Goal: Task Accomplishment & Management: Manage account settings

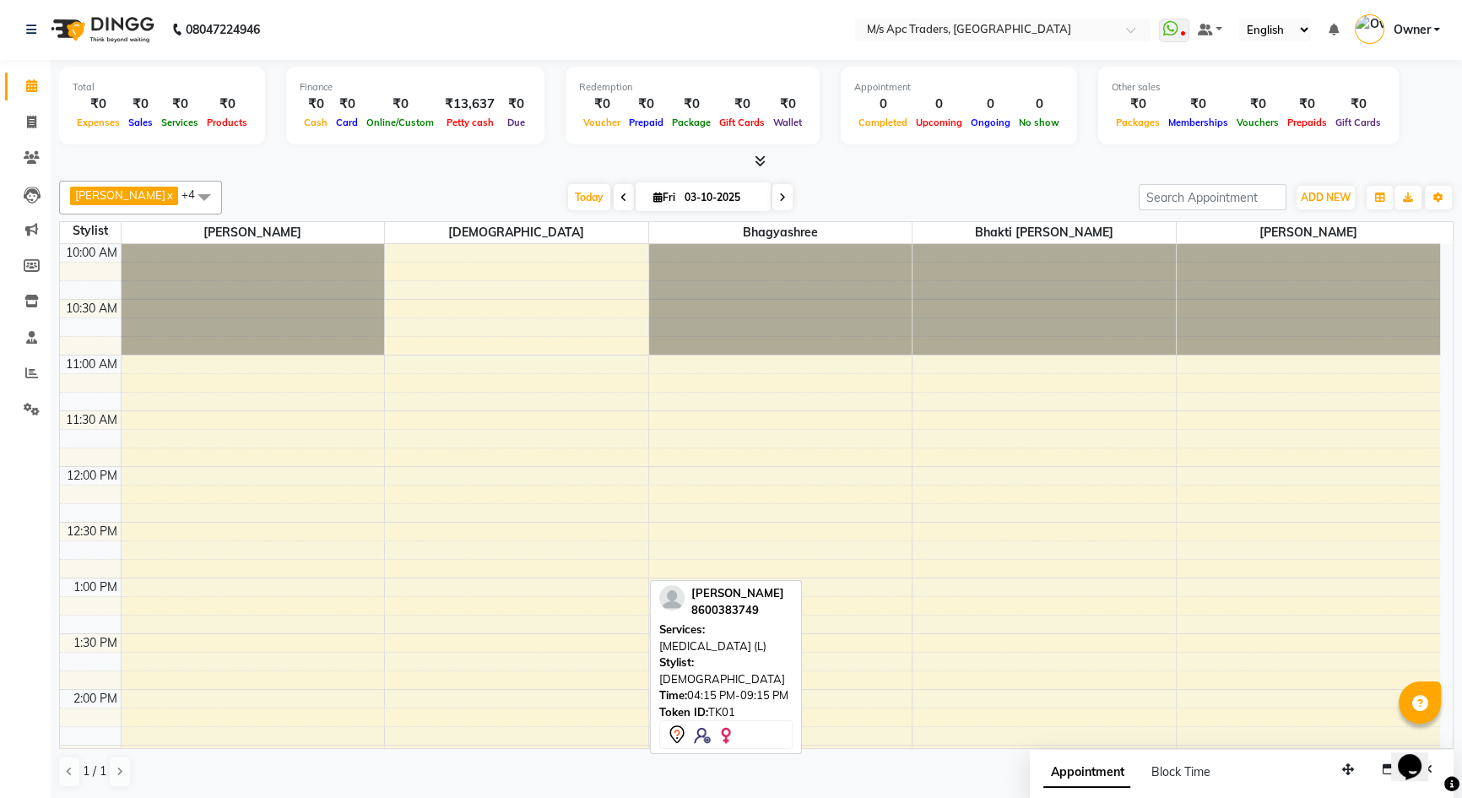
scroll to position [555, 0]
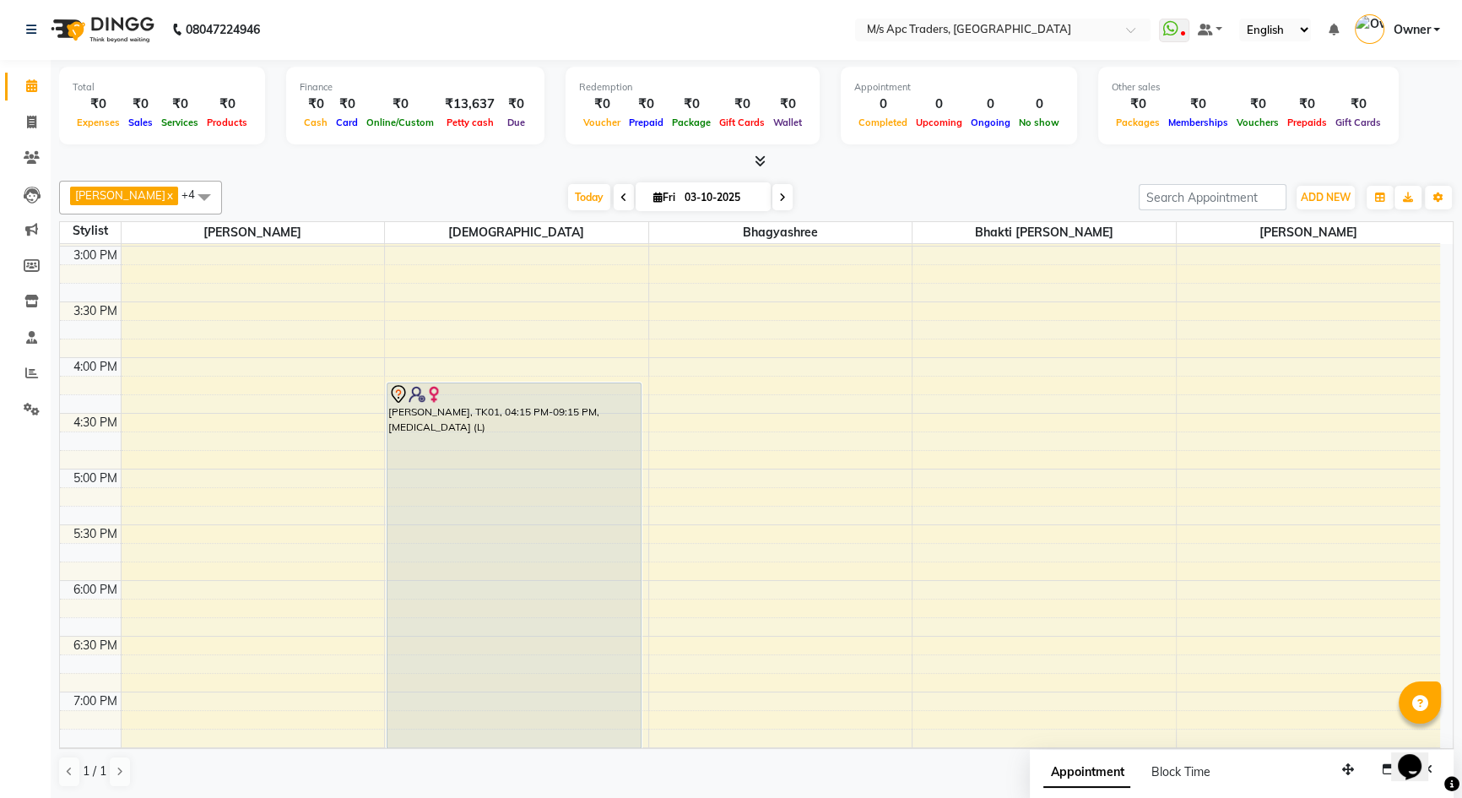
click at [779, 194] on icon at bounding box center [782, 198] width 7 height 10
type input "04-10-2025"
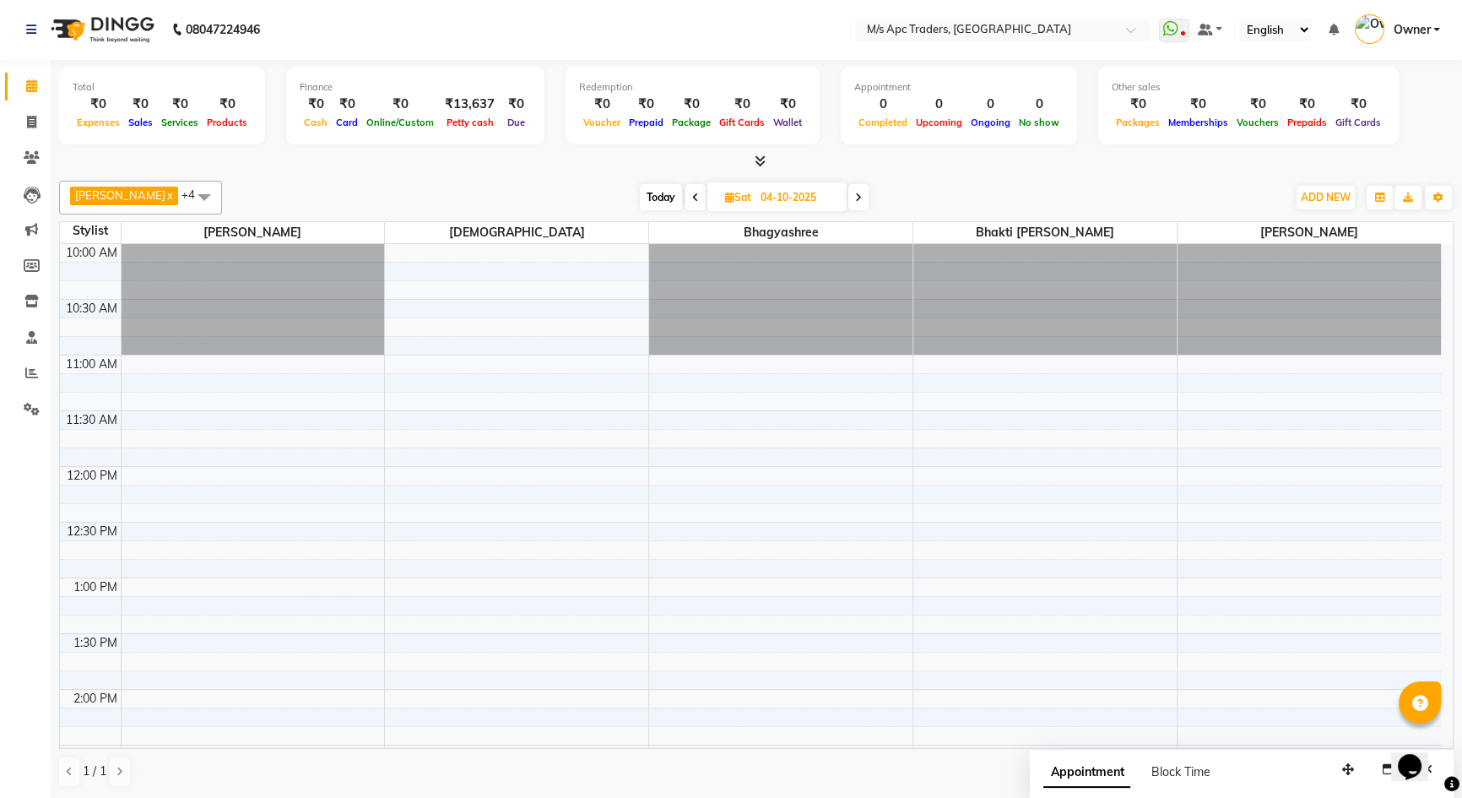
scroll to position [0, 0]
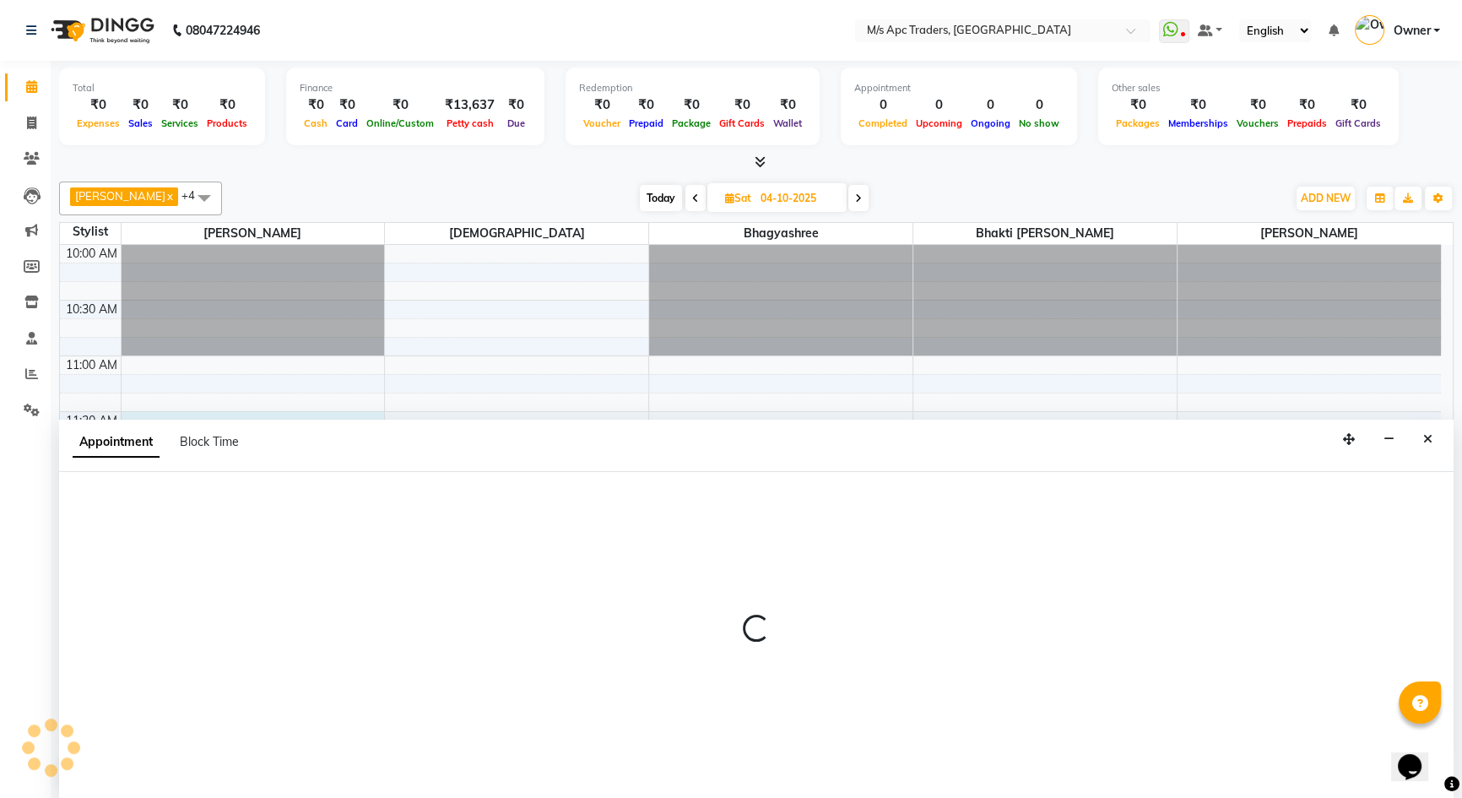
scroll to position [1, 0]
select select "62928"
select select "690"
select select "tentative"
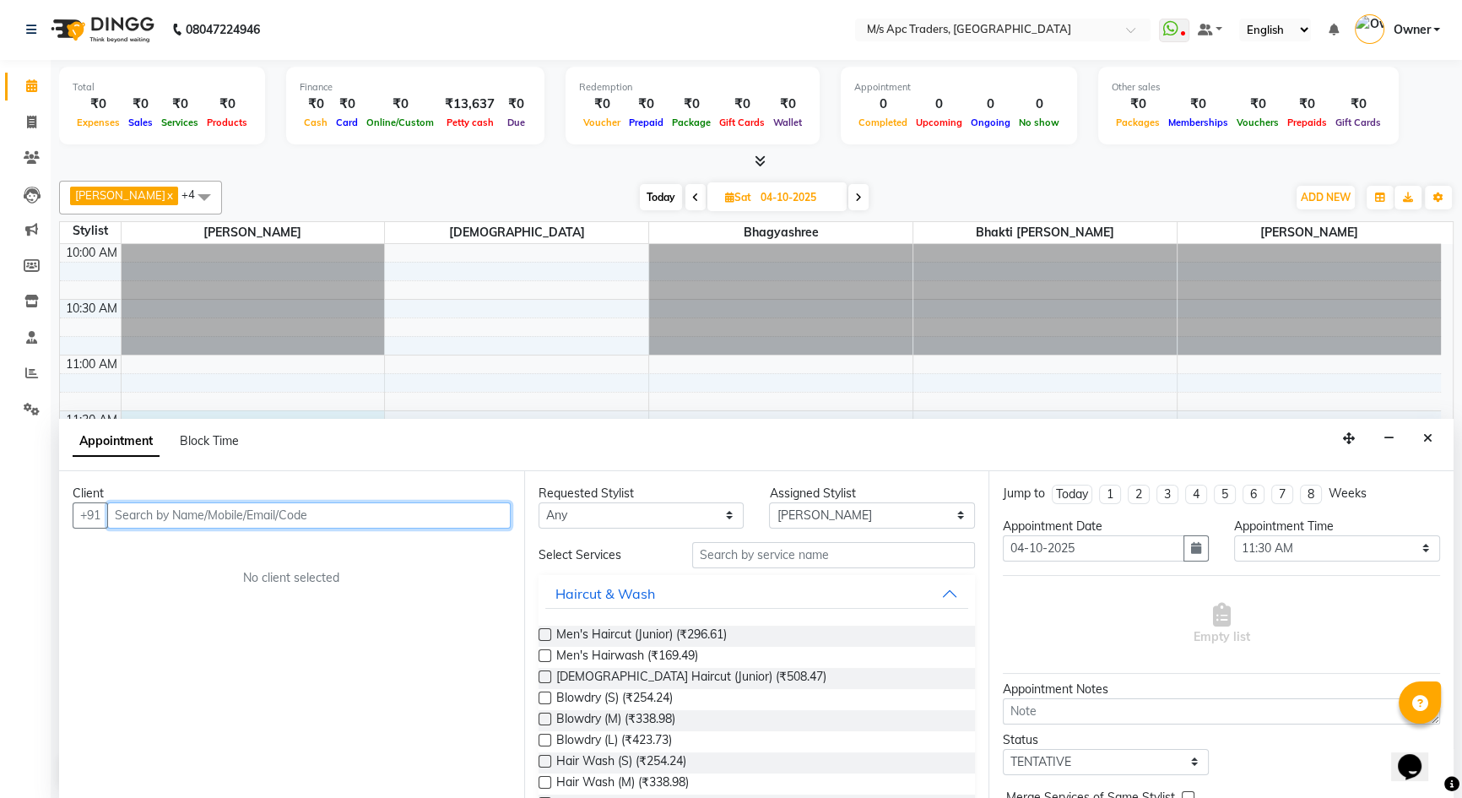
click at [419, 518] on input "text" at bounding box center [309, 515] width 404 height 26
type input "7651996259"
click at [482, 509] on span "Add Client" at bounding box center [476, 514] width 57 height 15
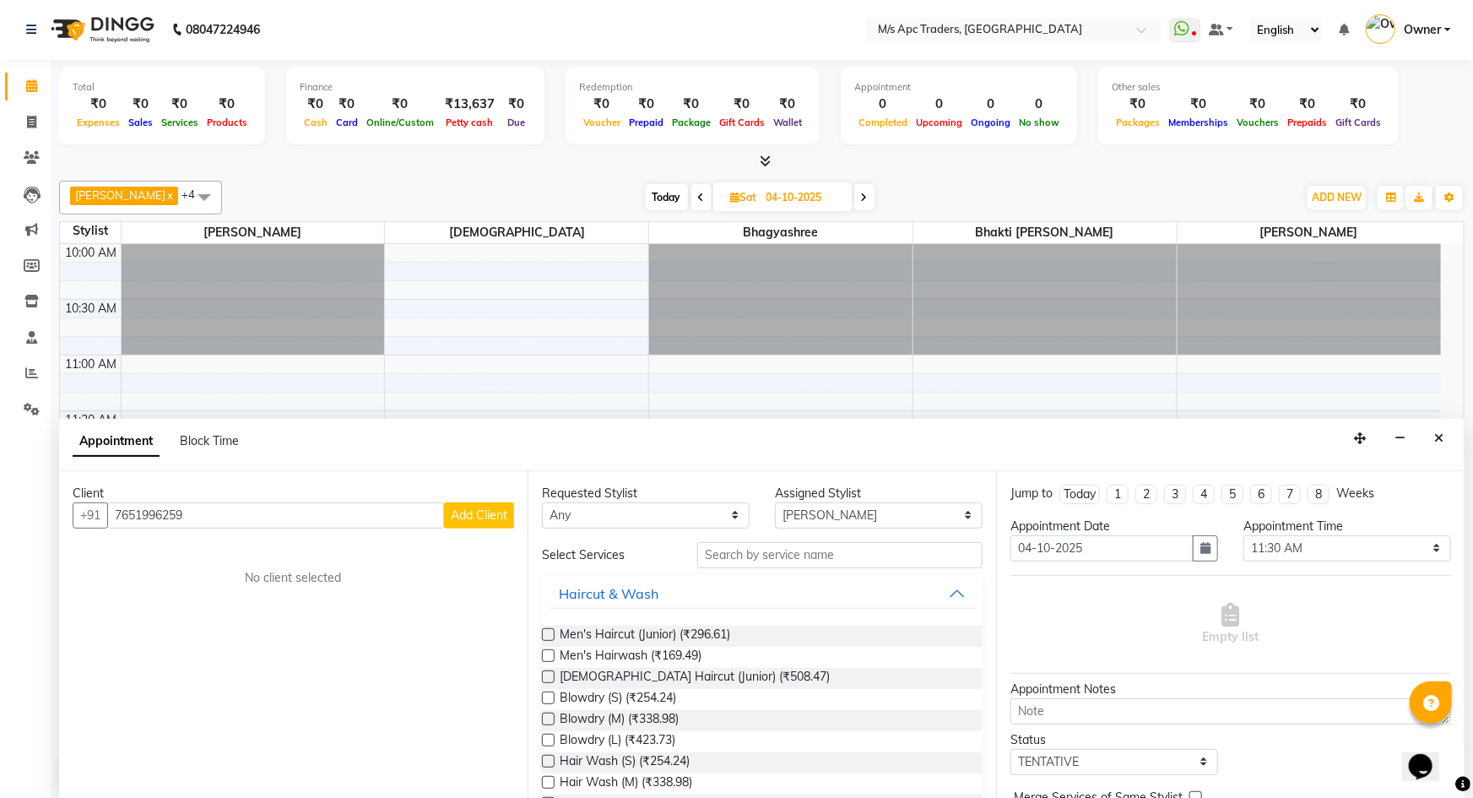
select select "22"
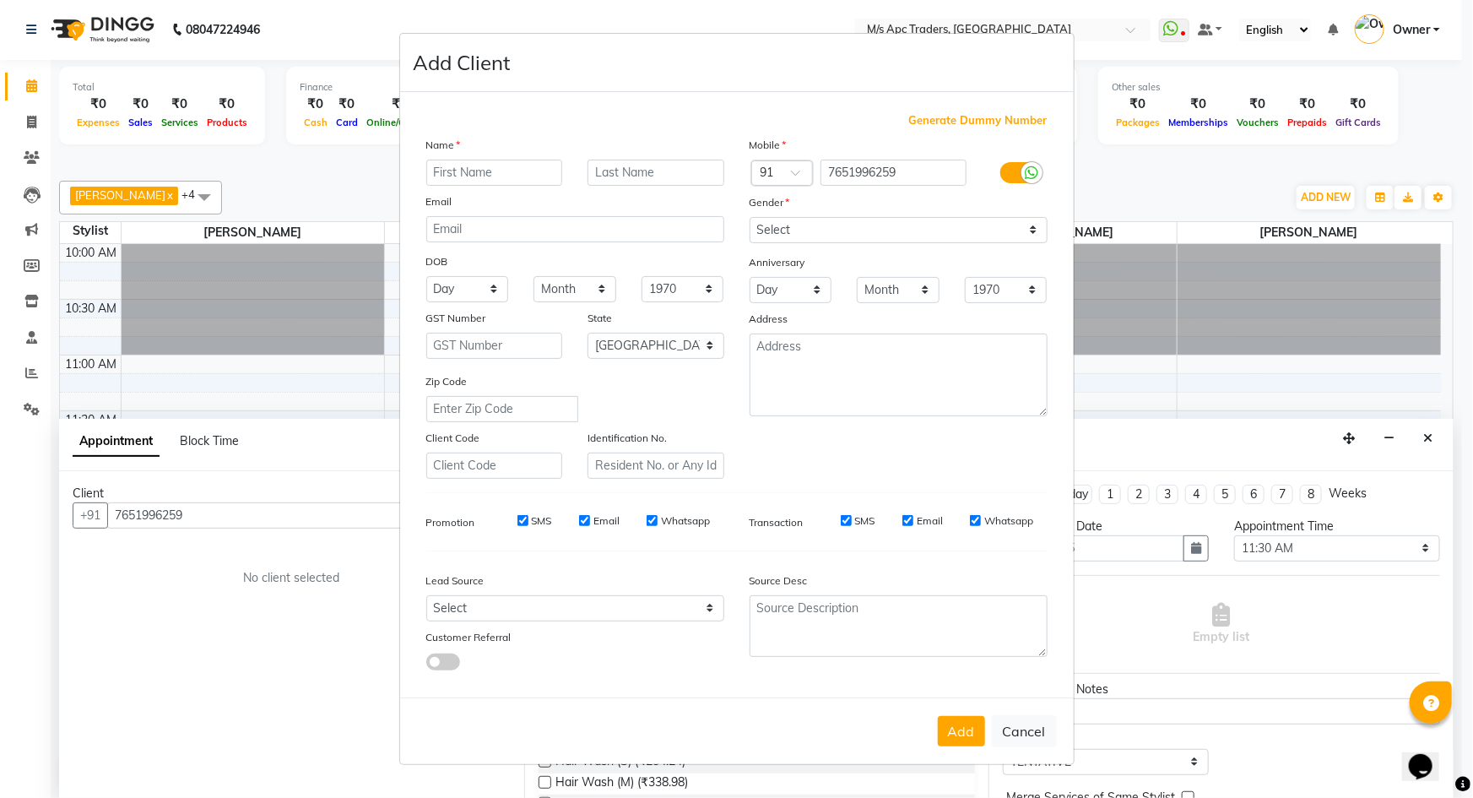
click at [515, 169] on input "text" at bounding box center [494, 173] width 137 height 26
type input "a"
type input "Akash"
drag, startPoint x: 1012, startPoint y: 224, endPoint x: 999, endPoint y: 230, distance: 14.7
click at [1012, 224] on select "Select [DEMOGRAPHIC_DATA] [DEMOGRAPHIC_DATA] Other Prefer Not To Say" at bounding box center [899, 230] width 298 height 26
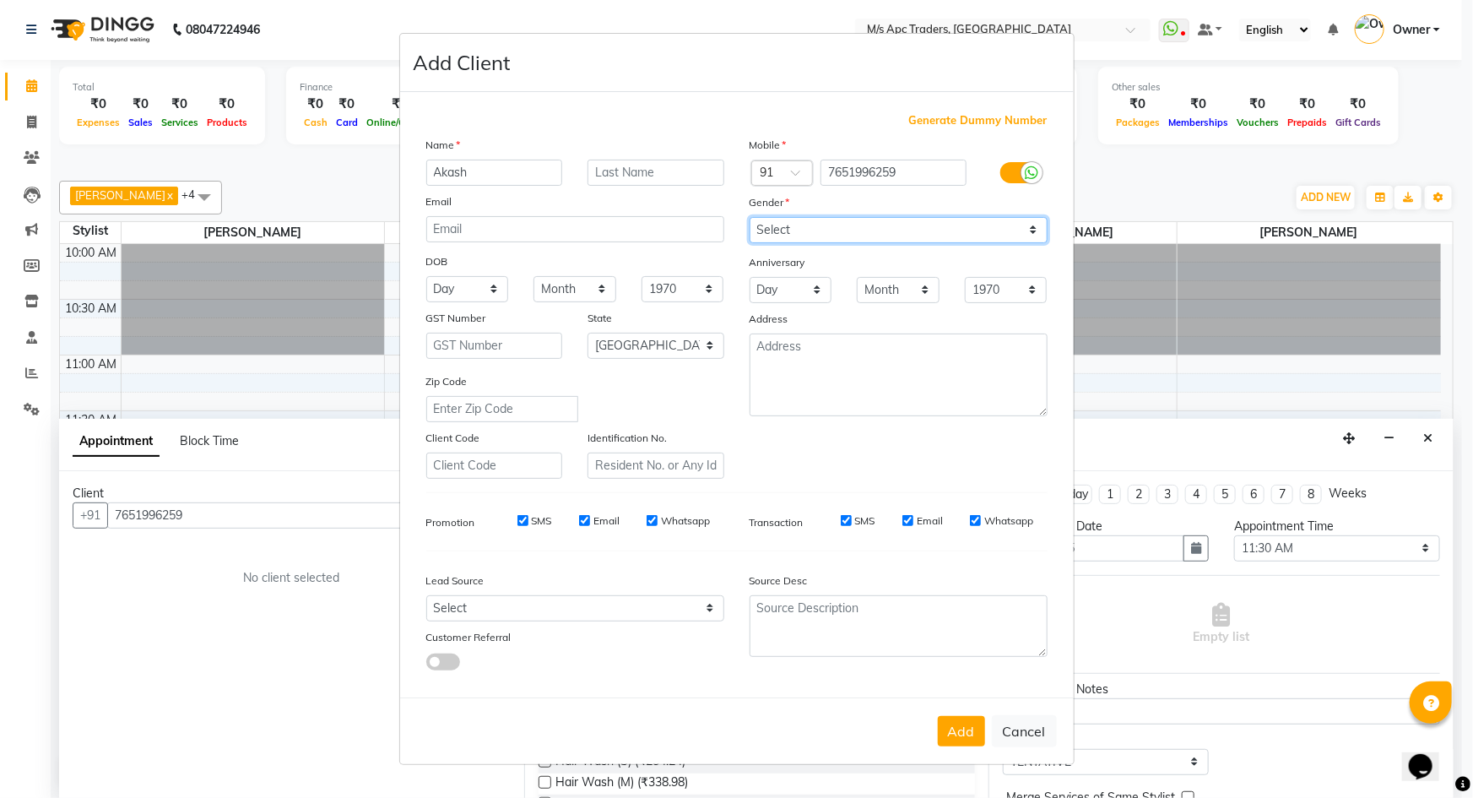
select select "[DEMOGRAPHIC_DATA]"
click at [750, 217] on select "Select [DEMOGRAPHIC_DATA] [DEMOGRAPHIC_DATA] Other Prefer Not To Say" at bounding box center [899, 230] width 298 height 26
click at [952, 730] on button "Add" at bounding box center [961, 731] width 47 height 30
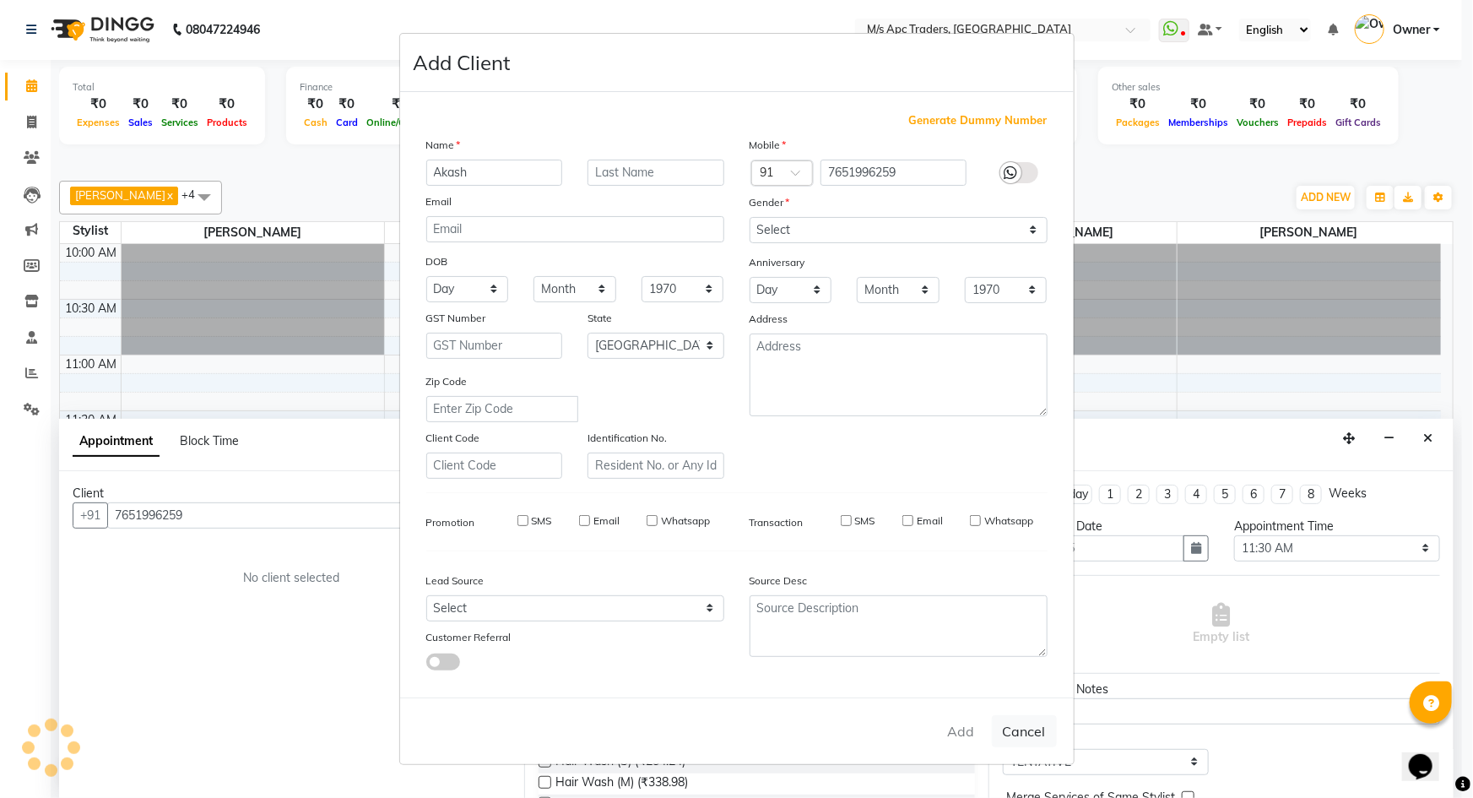
select select
select select "null"
select select
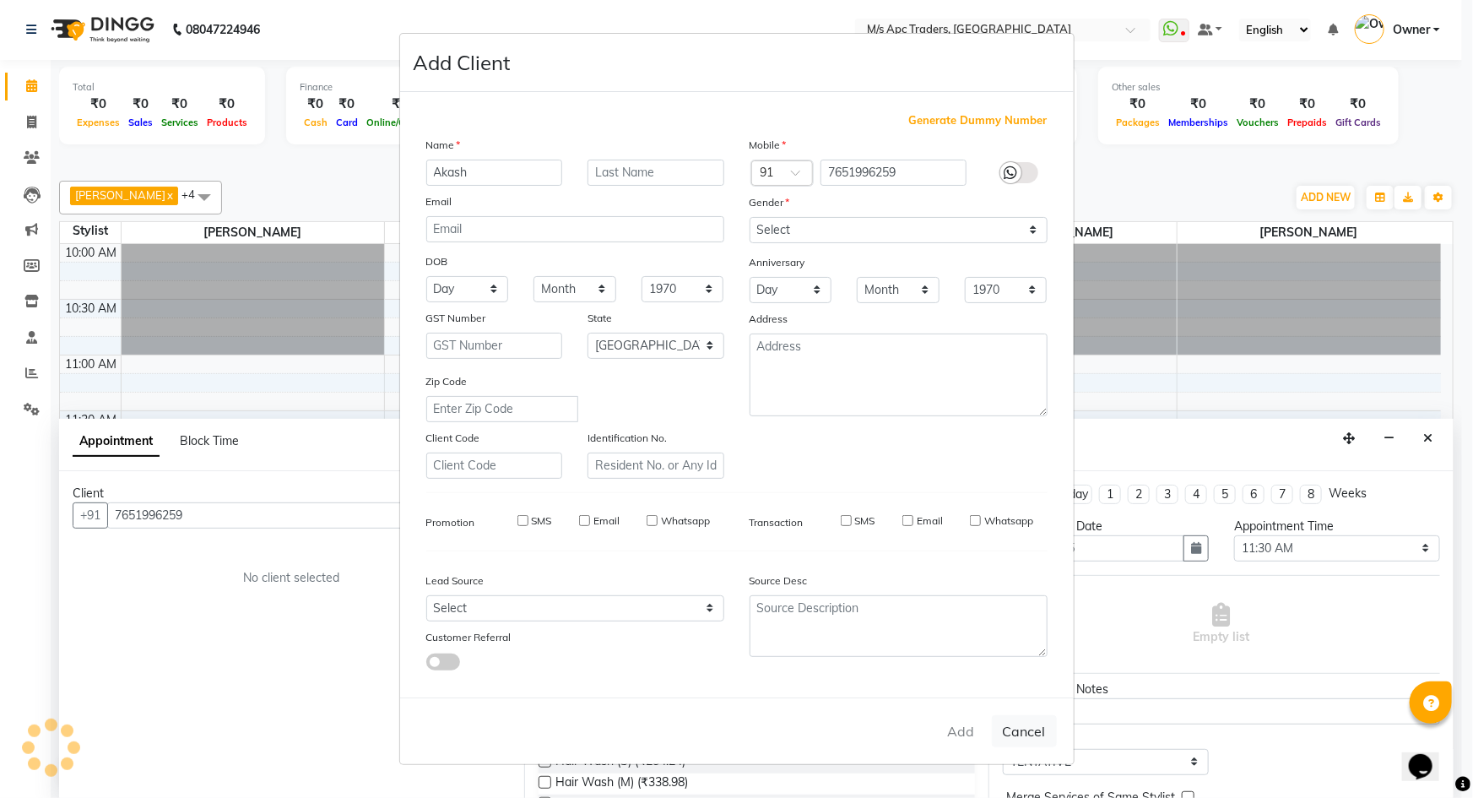
select select
checkbox input "false"
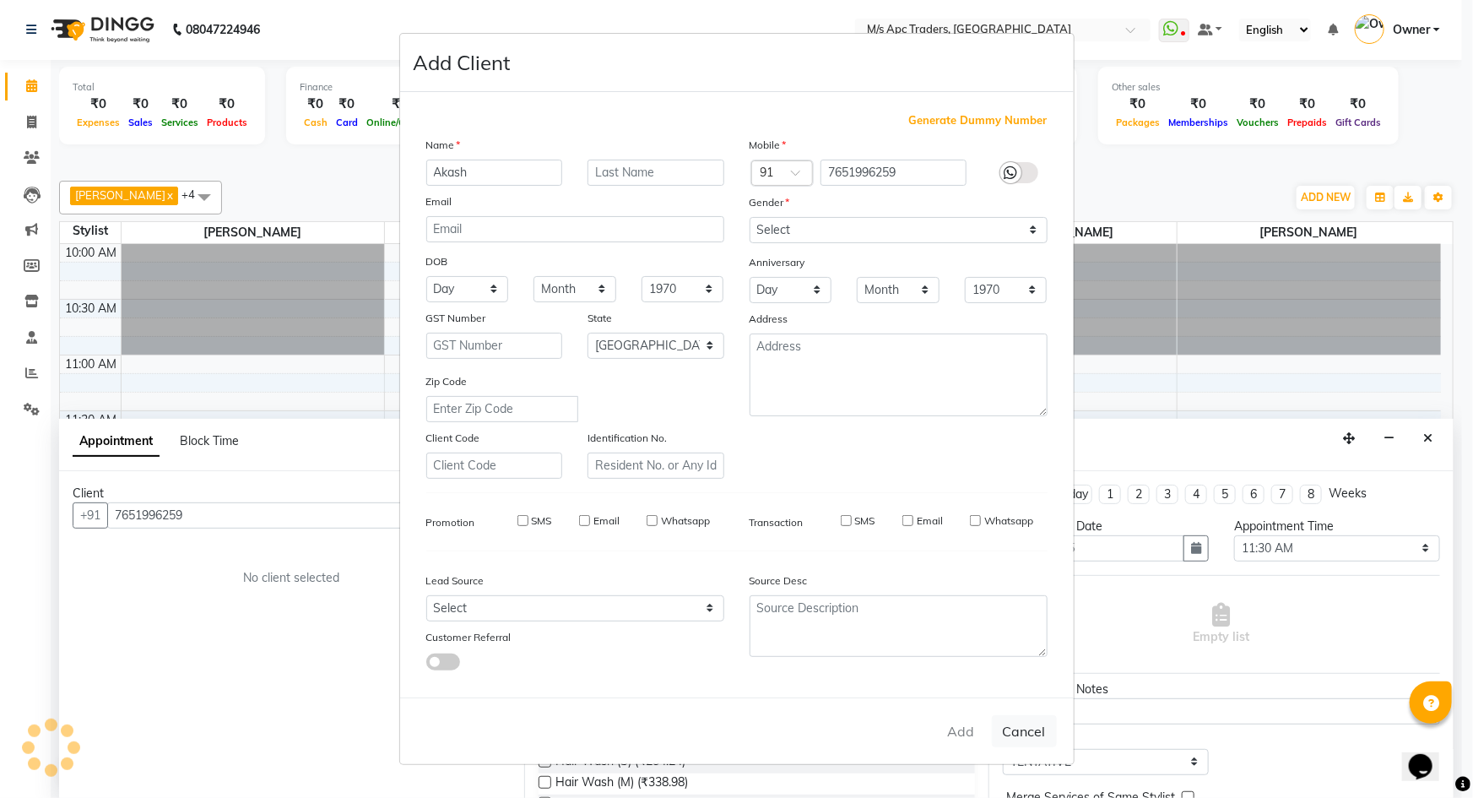
checkbox input "false"
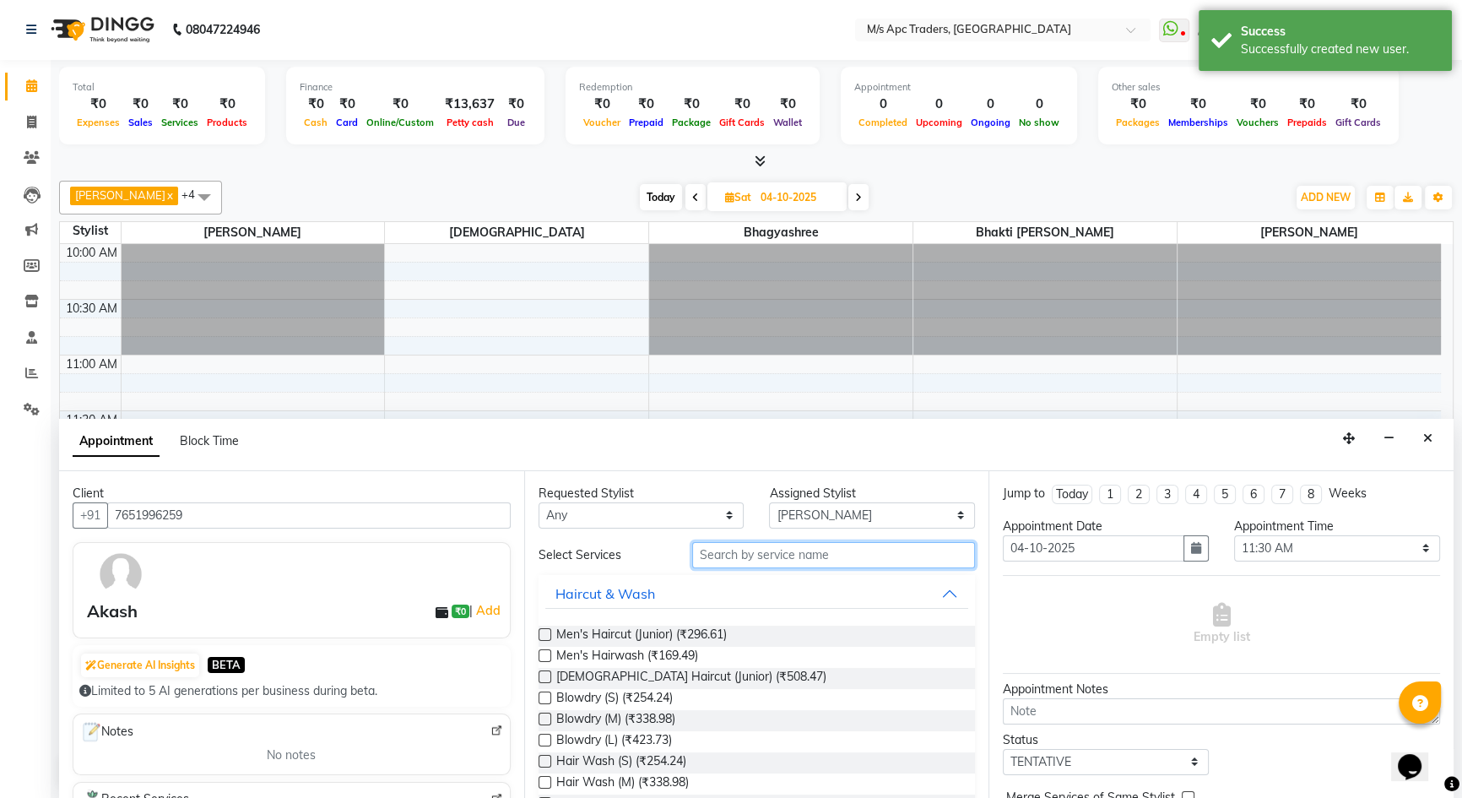
click at [835, 550] on input "text" at bounding box center [833, 555] width 283 height 26
type input "hai"
click at [715, 626] on span "Men's Haircut (Junior) (₹296.61)" at bounding box center [641, 636] width 171 height 21
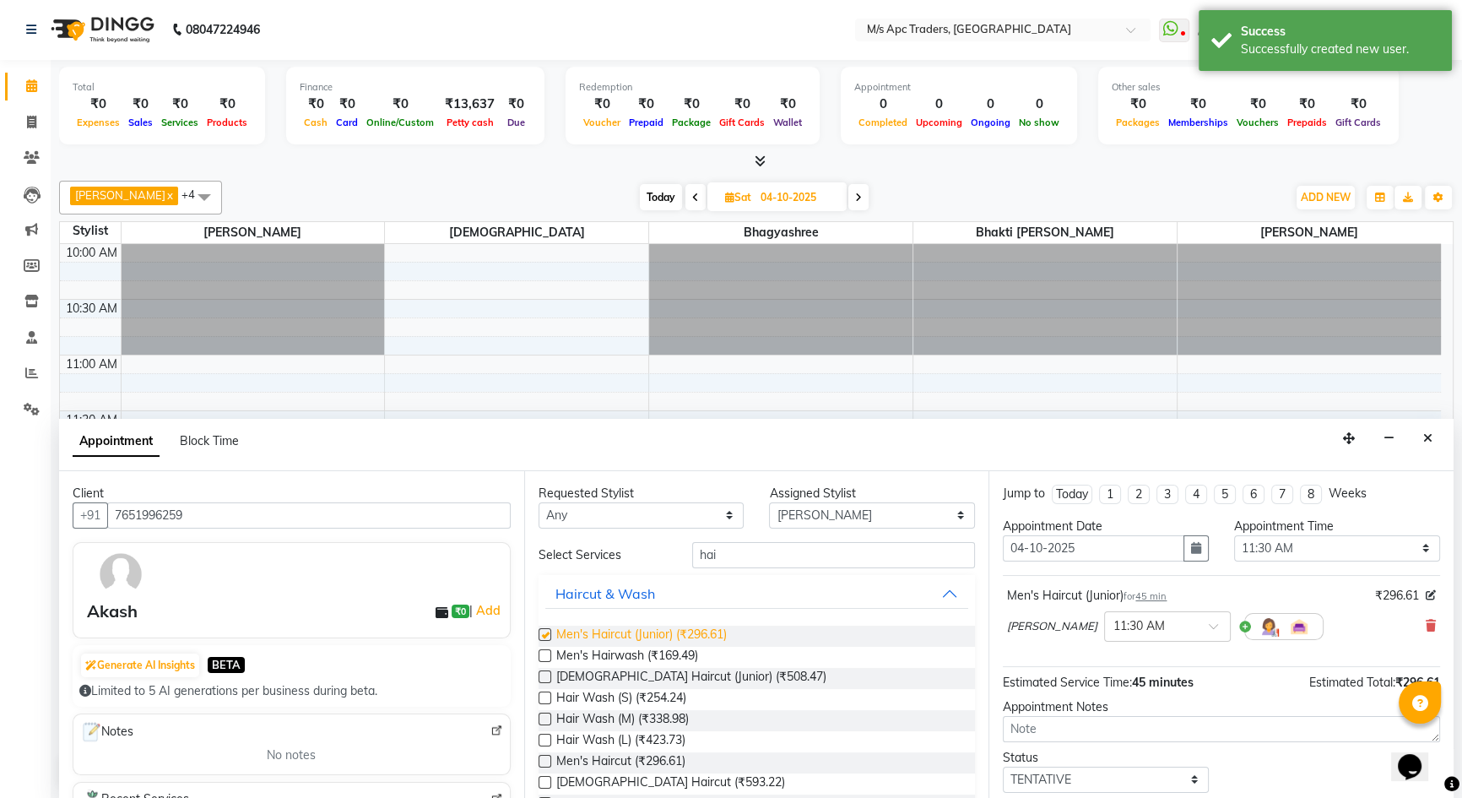
checkbox input "false"
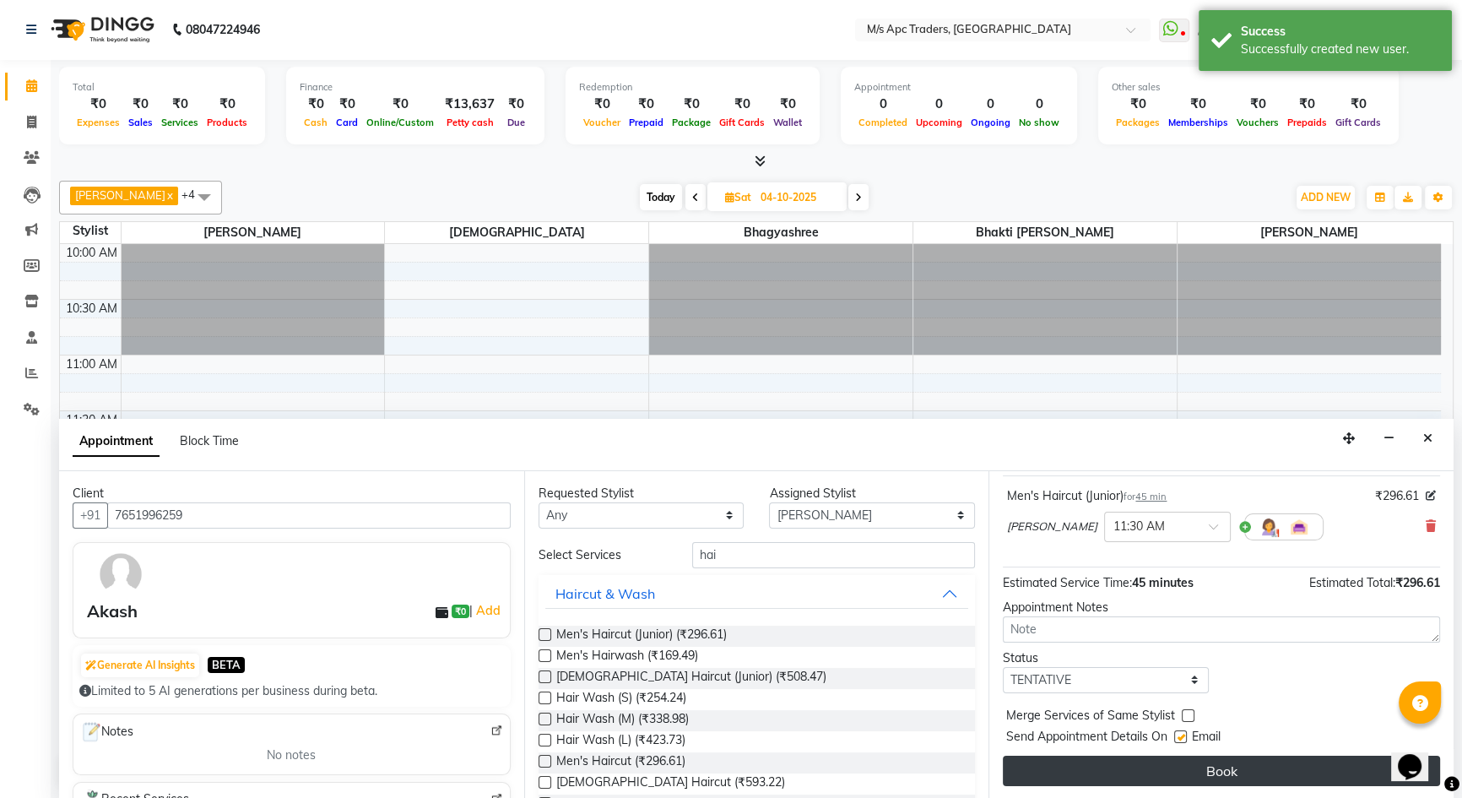
click at [1213, 760] on button "Book" at bounding box center [1221, 771] width 437 height 30
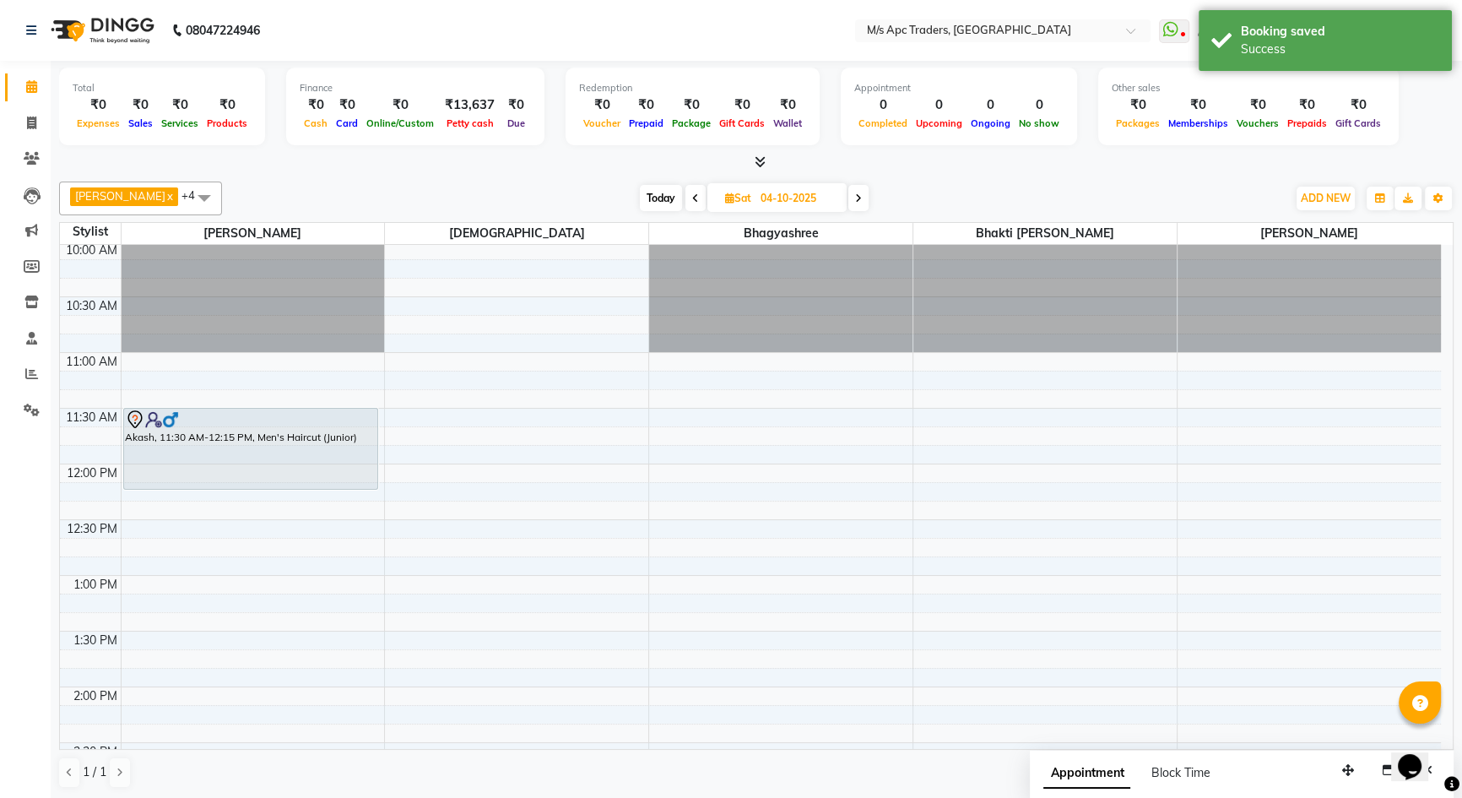
scroll to position [0, 0]
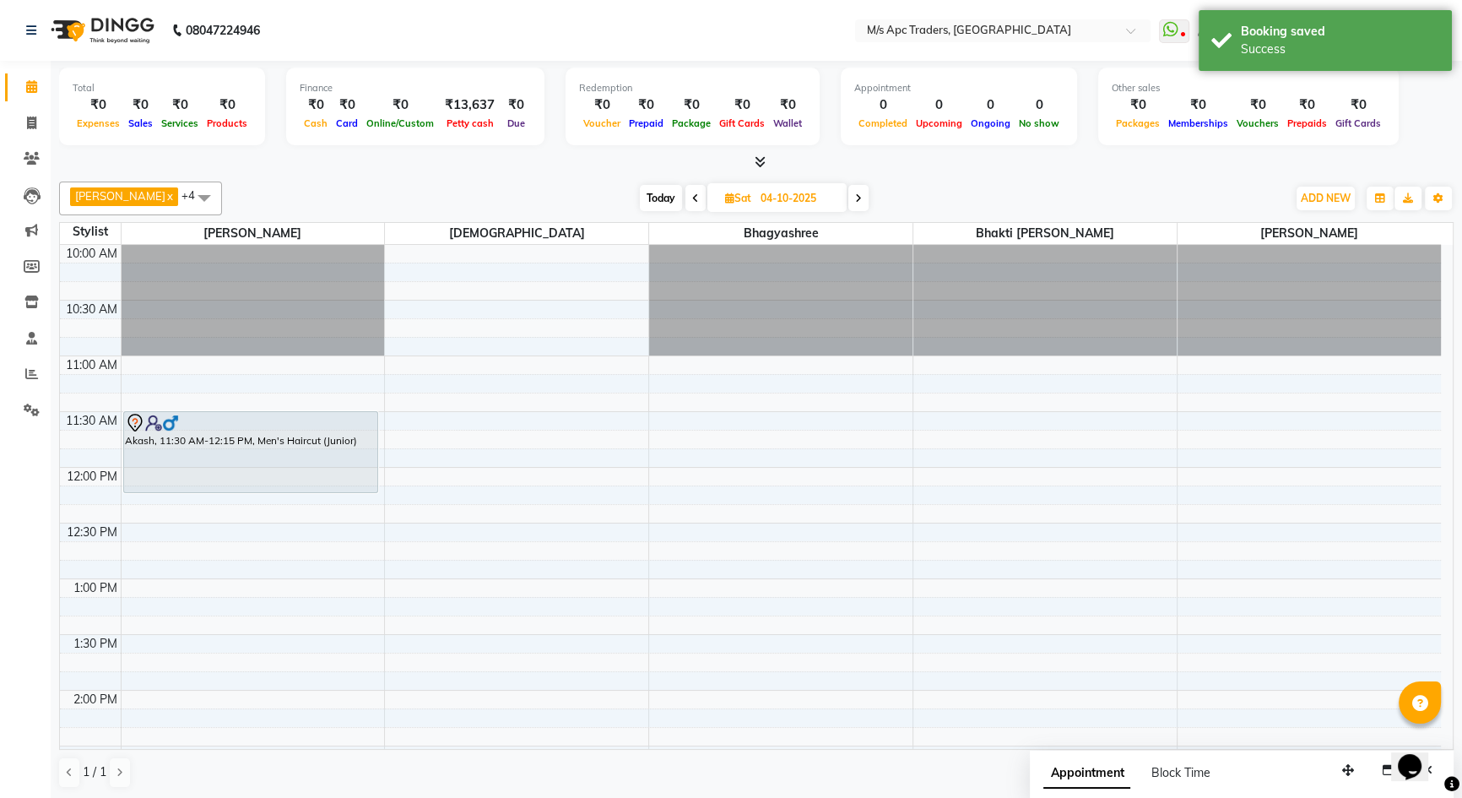
click at [692, 198] on icon at bounding box center [695, 198] width 7 height 10
type input "03-10-2025"
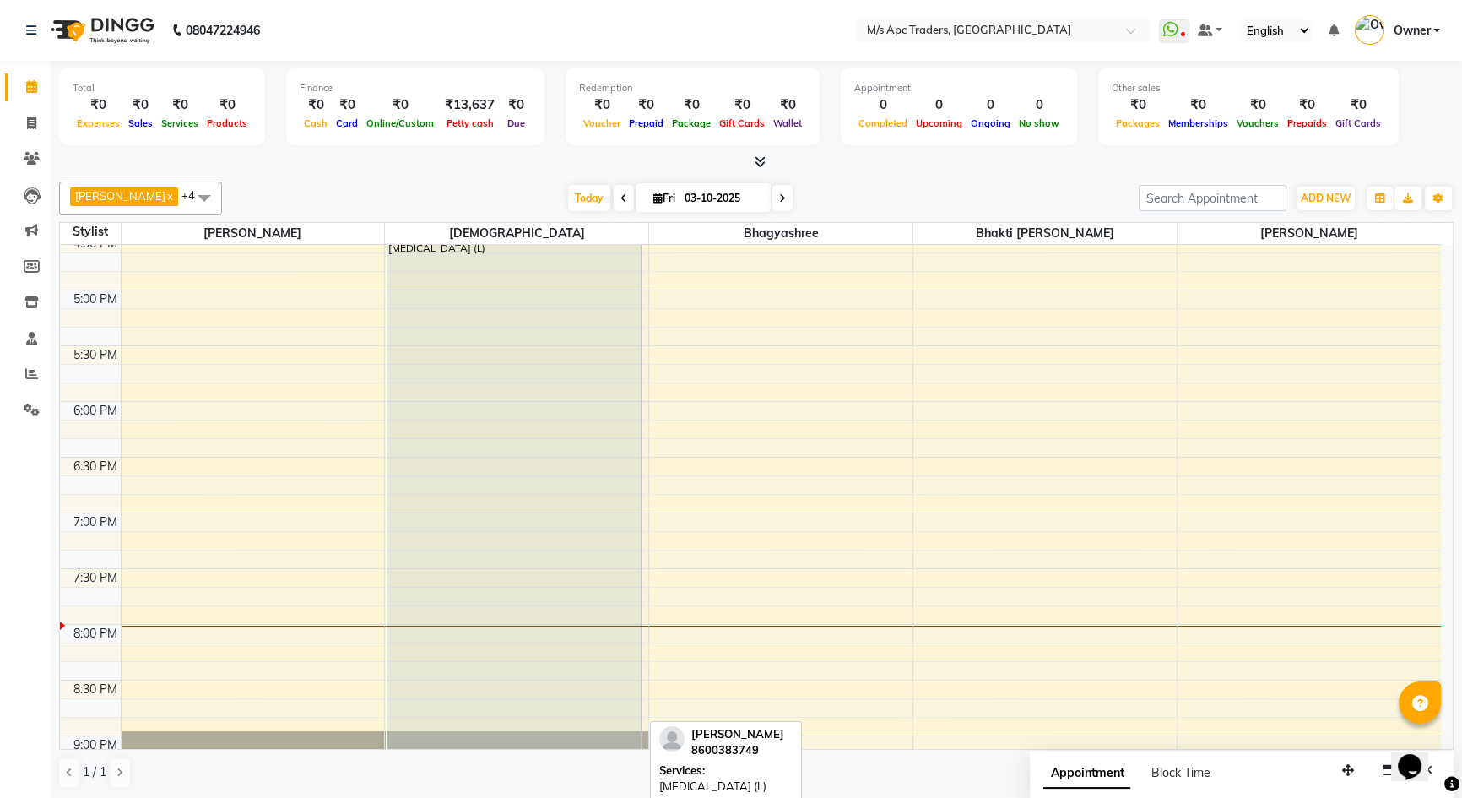
scroll to position [844, 0]
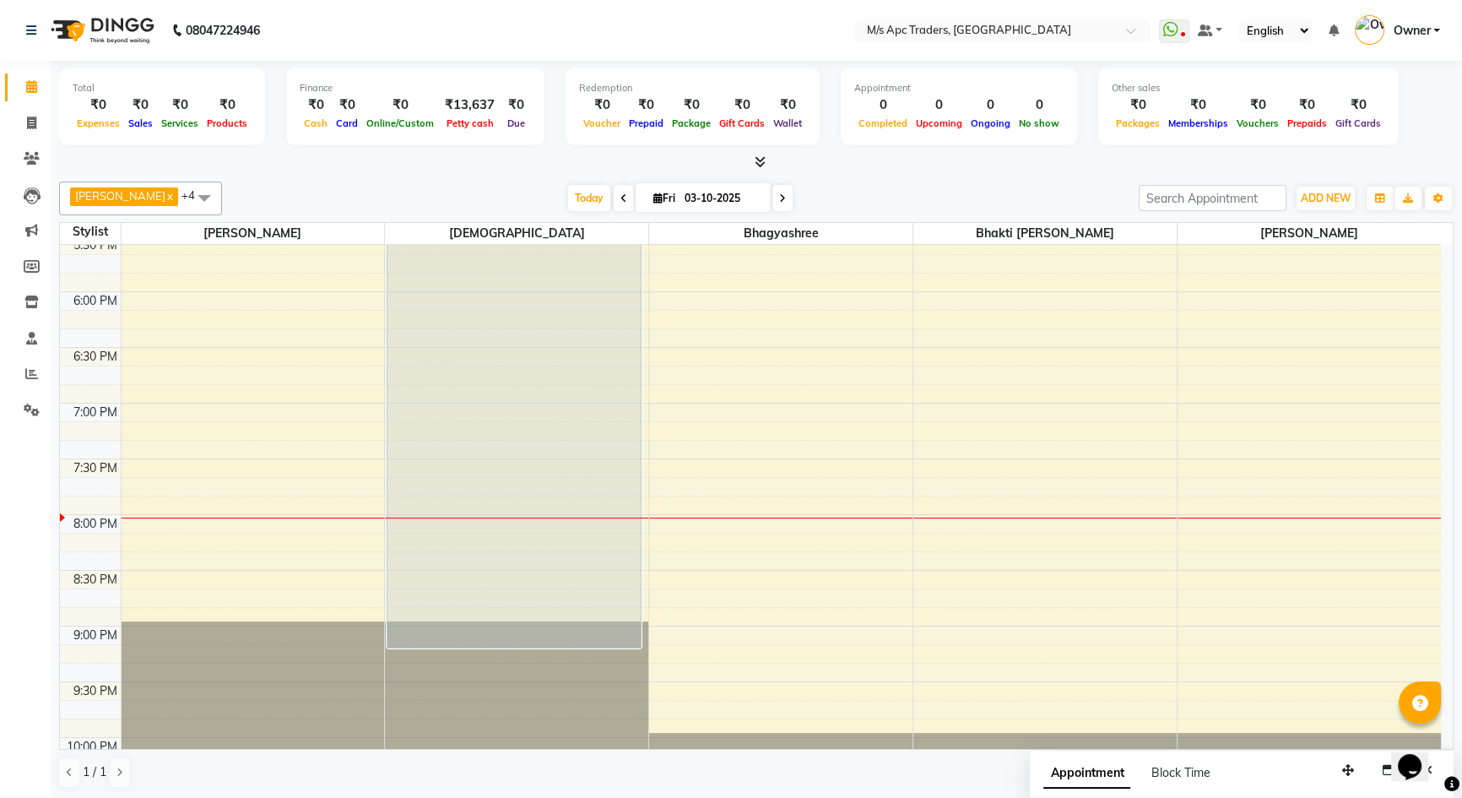
click at [1256, 362] on div "10:00 AM 10:30 AM 11:00 AM 11:30 AM 12:00 PM 12:30 PM 1:00 PM 1:30 PM 2:00 PM 2…" at bounding box center [750, 124] width 1381 height 1448
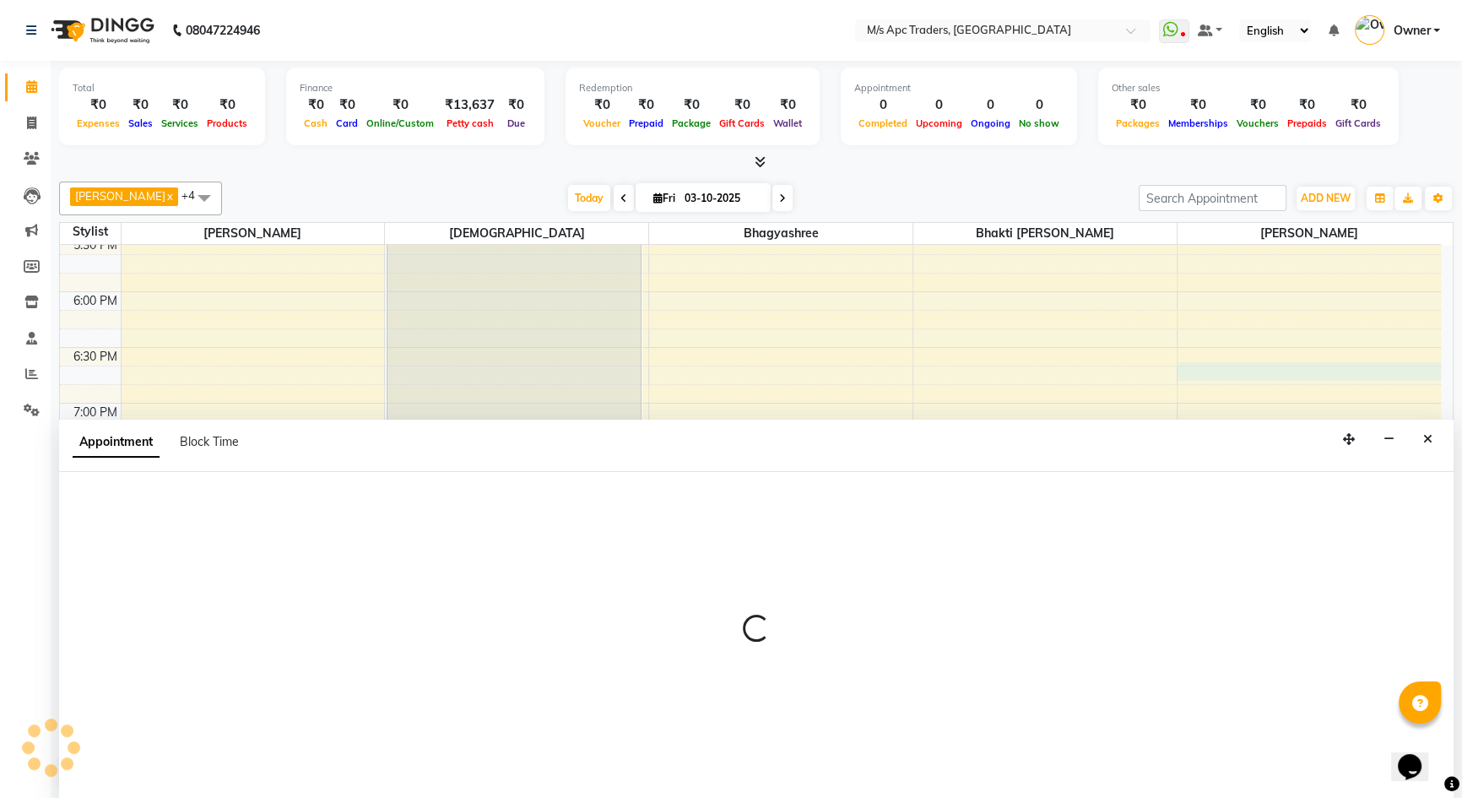
scroll to position [1, 0]
select select "92290"
select select "1125"
select select "tentative"
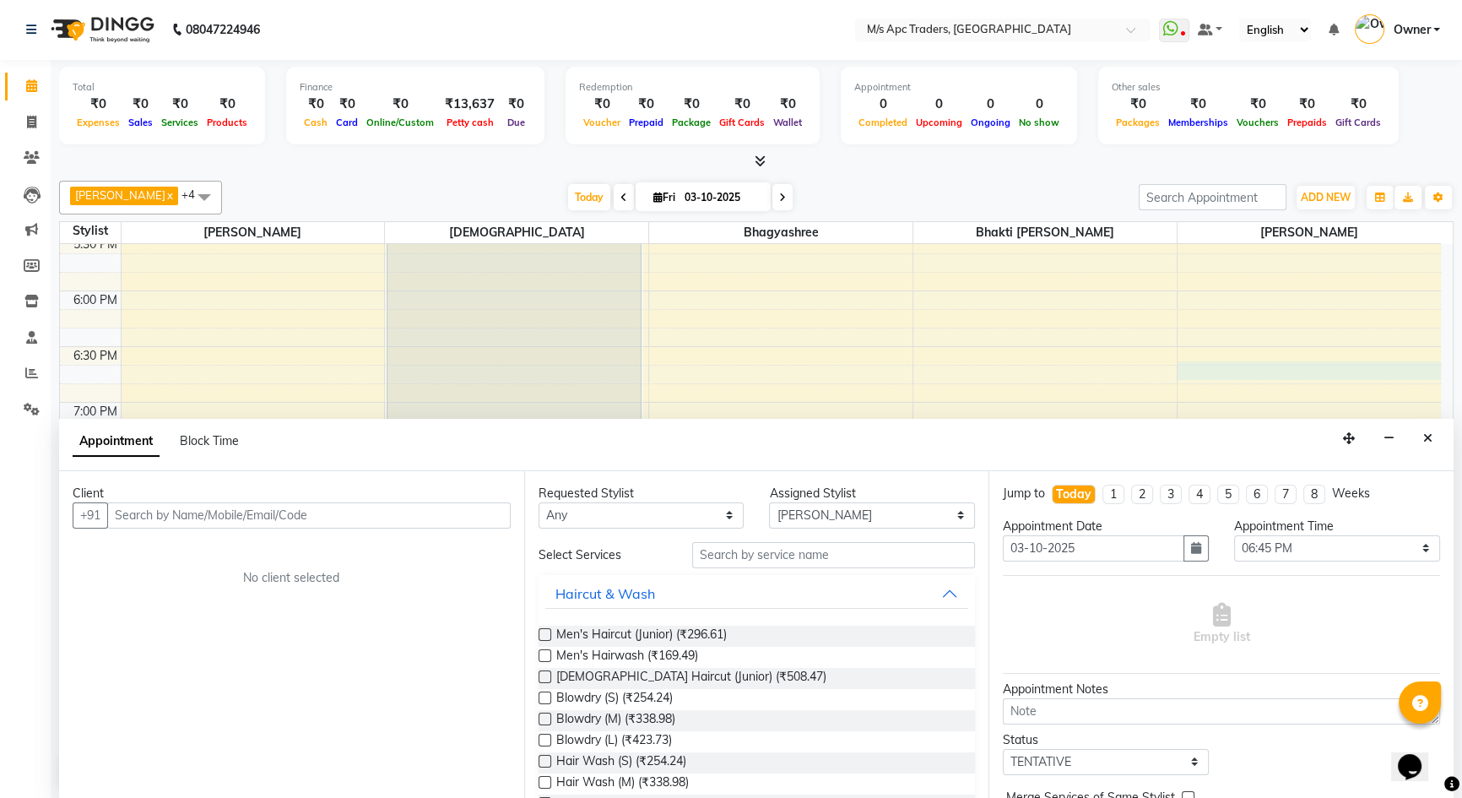
click at [347, 507] on input "text" at bounding box center [309, 515] width 404 height 26
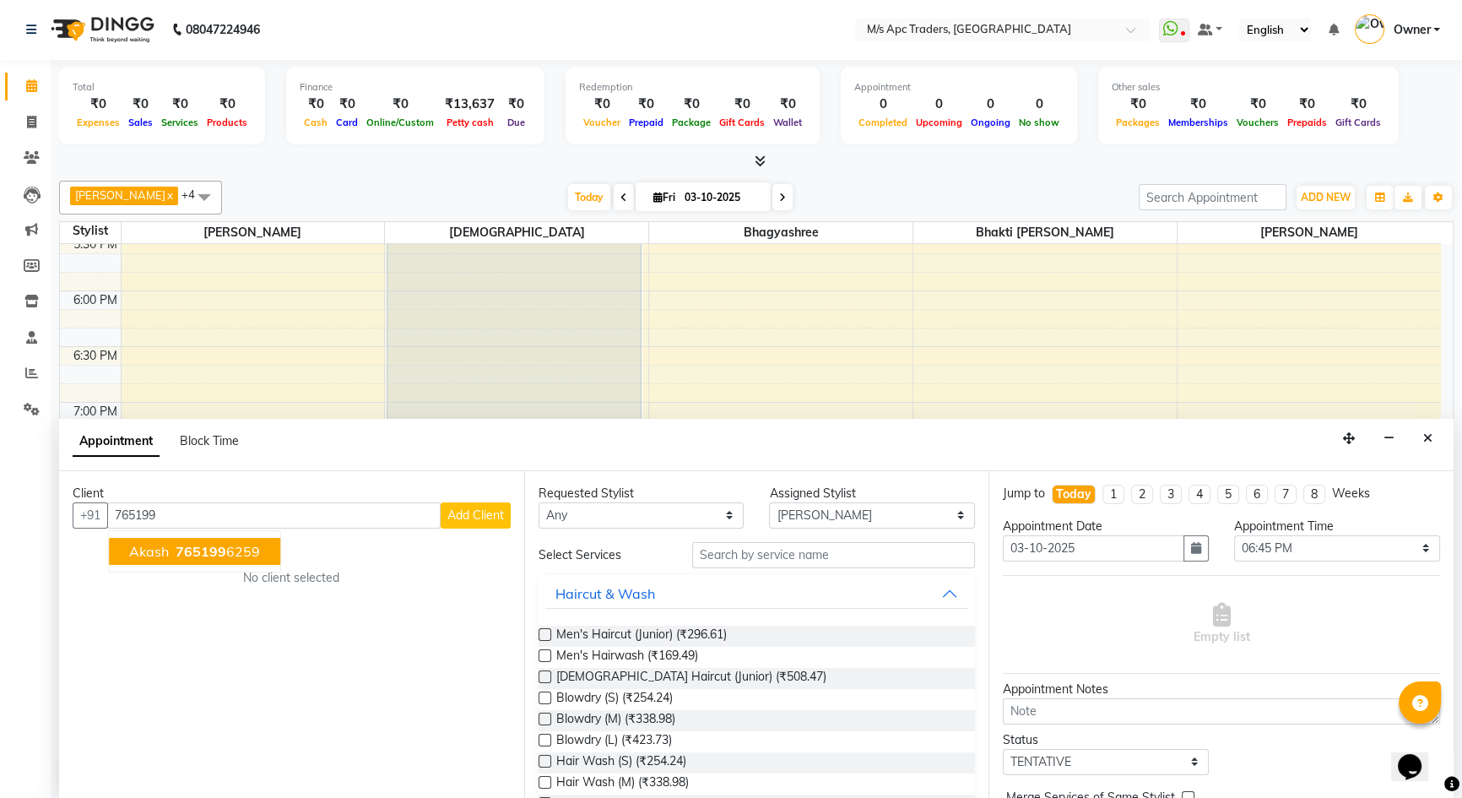
click at [212, 535] on ngb-typeahead-window "Akash 765199 6259" at bounding box center [194, 551] width 173 height 42
click at [195, 557] on button "Akash 765199 6259" at bounding box center [194, 551] width 171 height 27
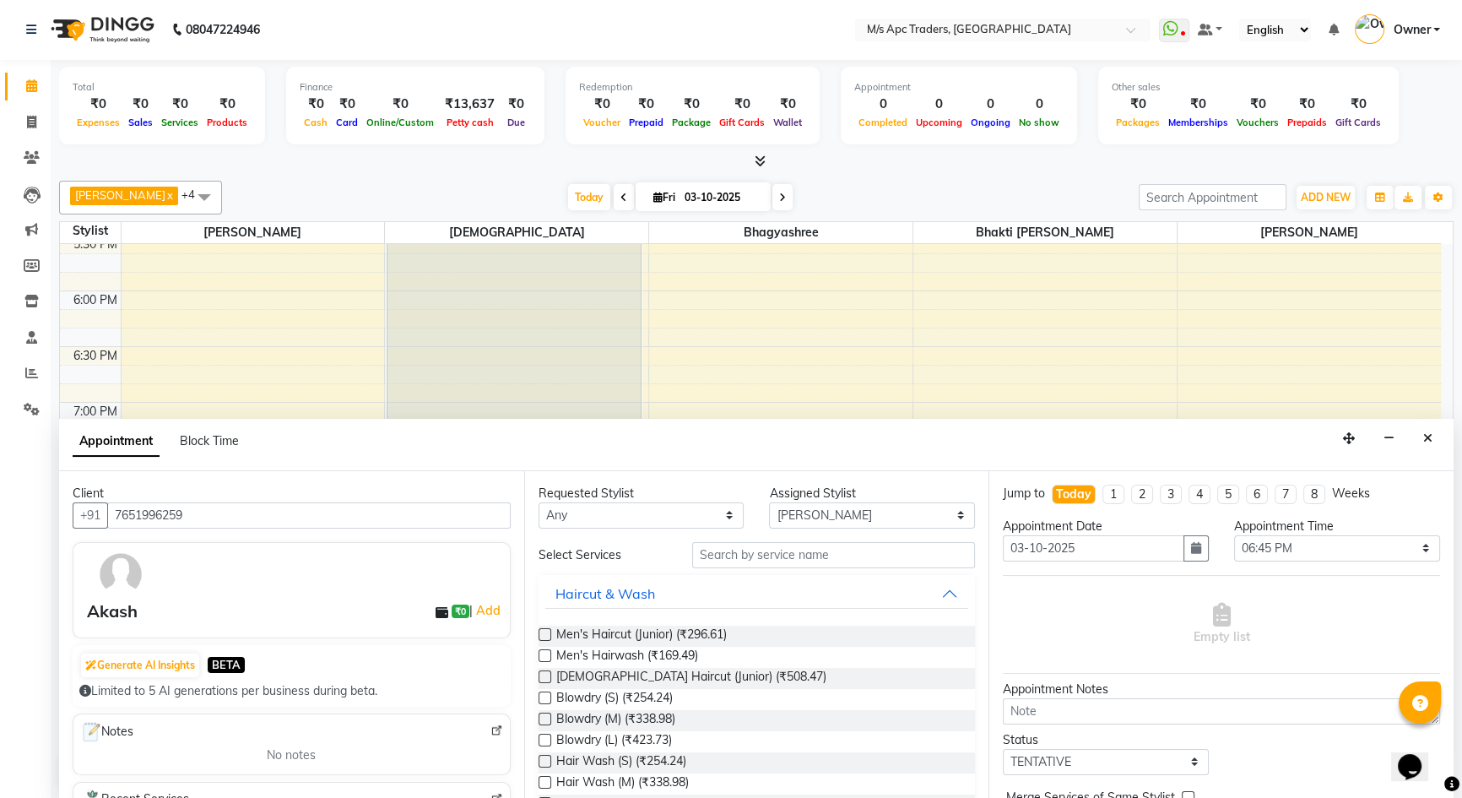
type input "7651996259"
click at [885, 551] on input "text" at bounding box center [833, 555] width 283 height 26
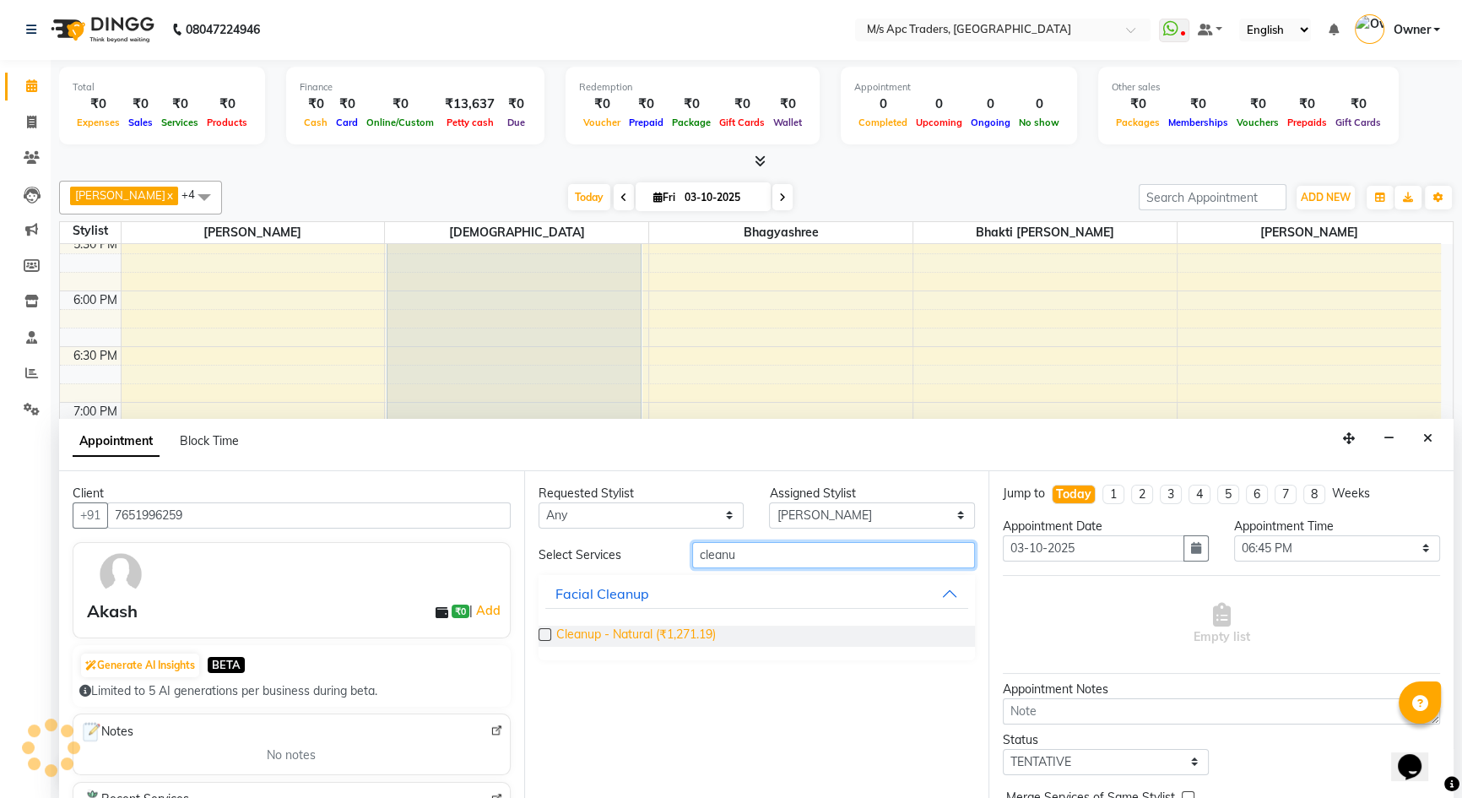
type input "cleanu"
click at [662, 633] on span "Cleanup - Natural (₹1,271.19)" at bounding box center [636, 636] width 160 height 21
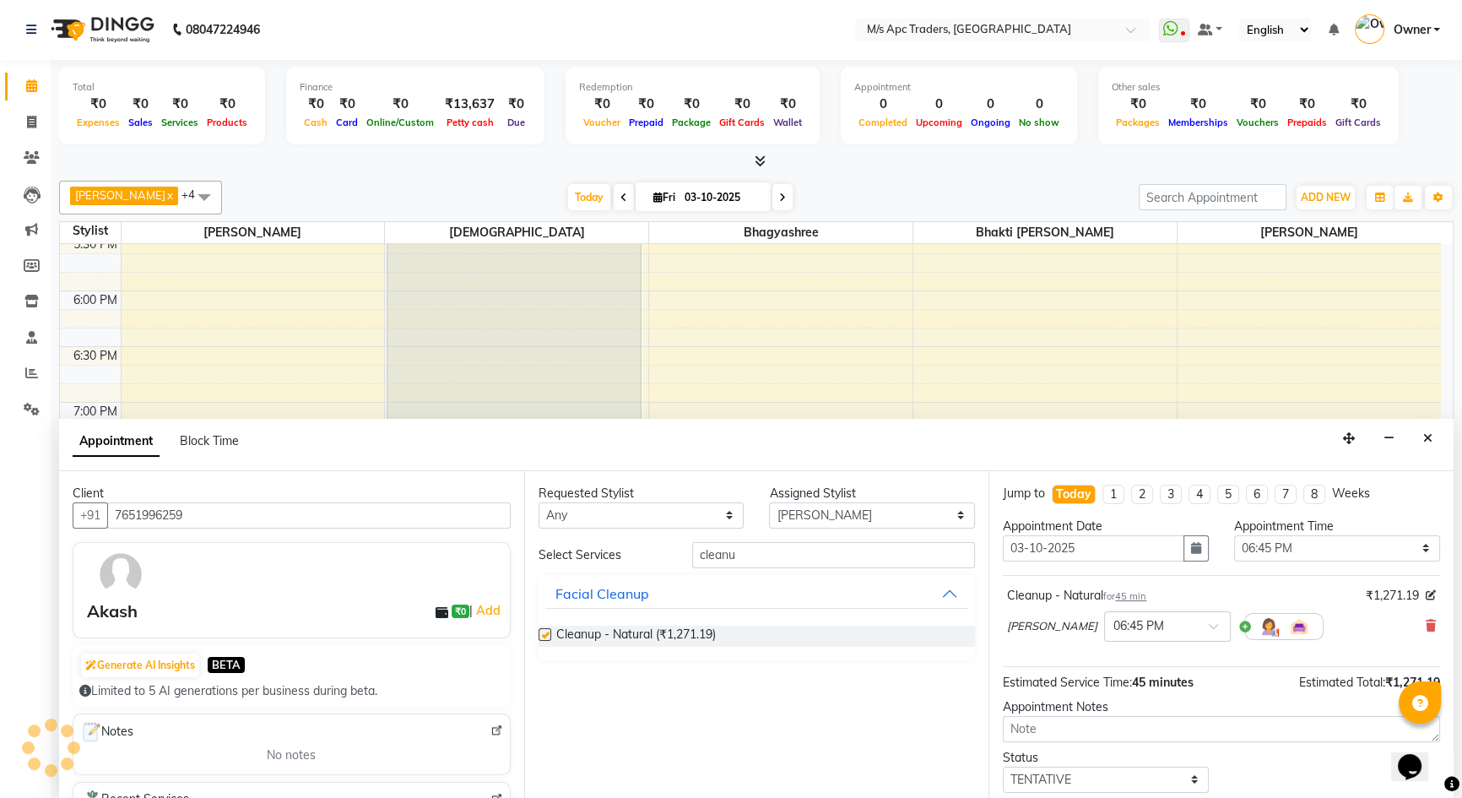
checkbox input "false"
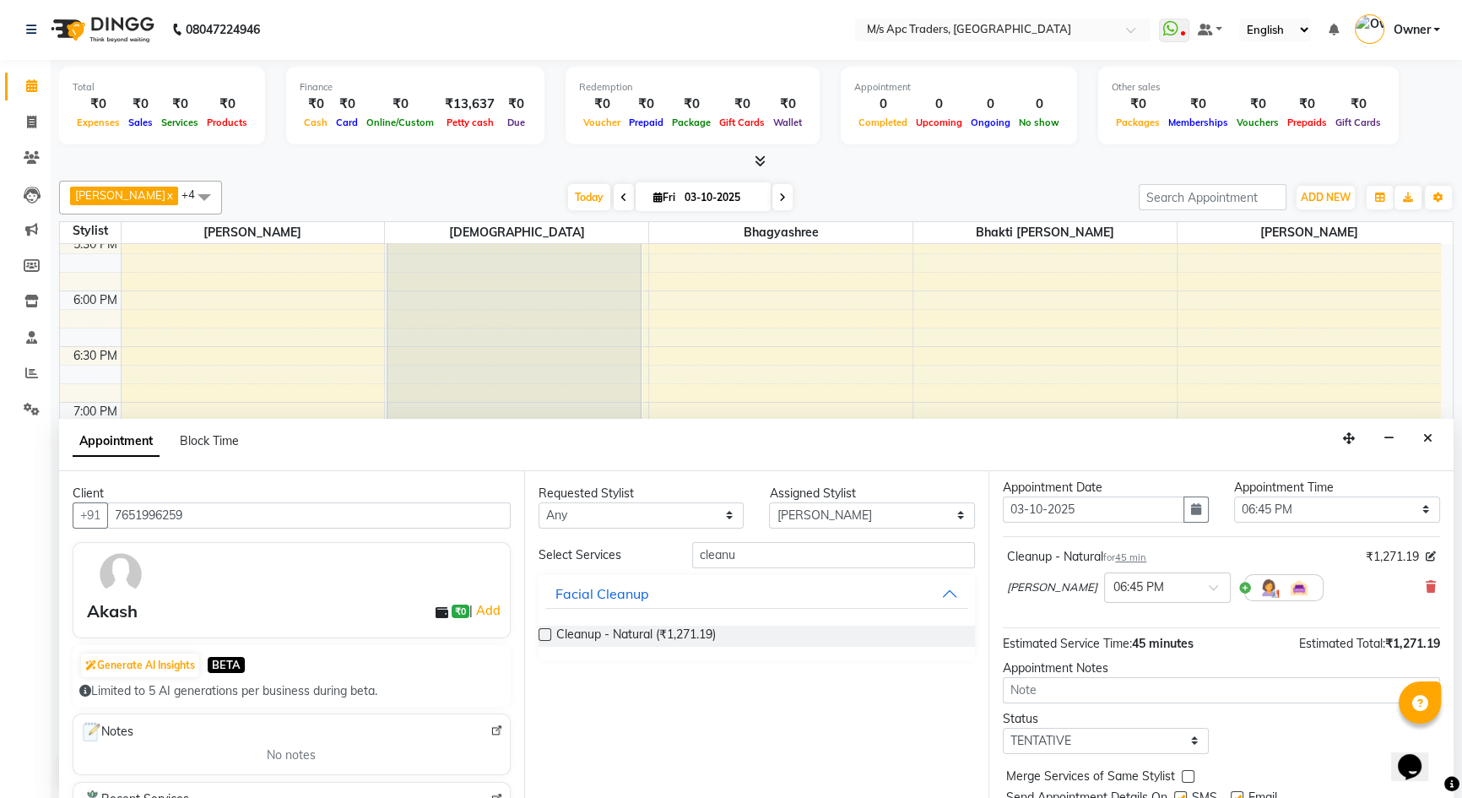
scroll to position [100, 0]
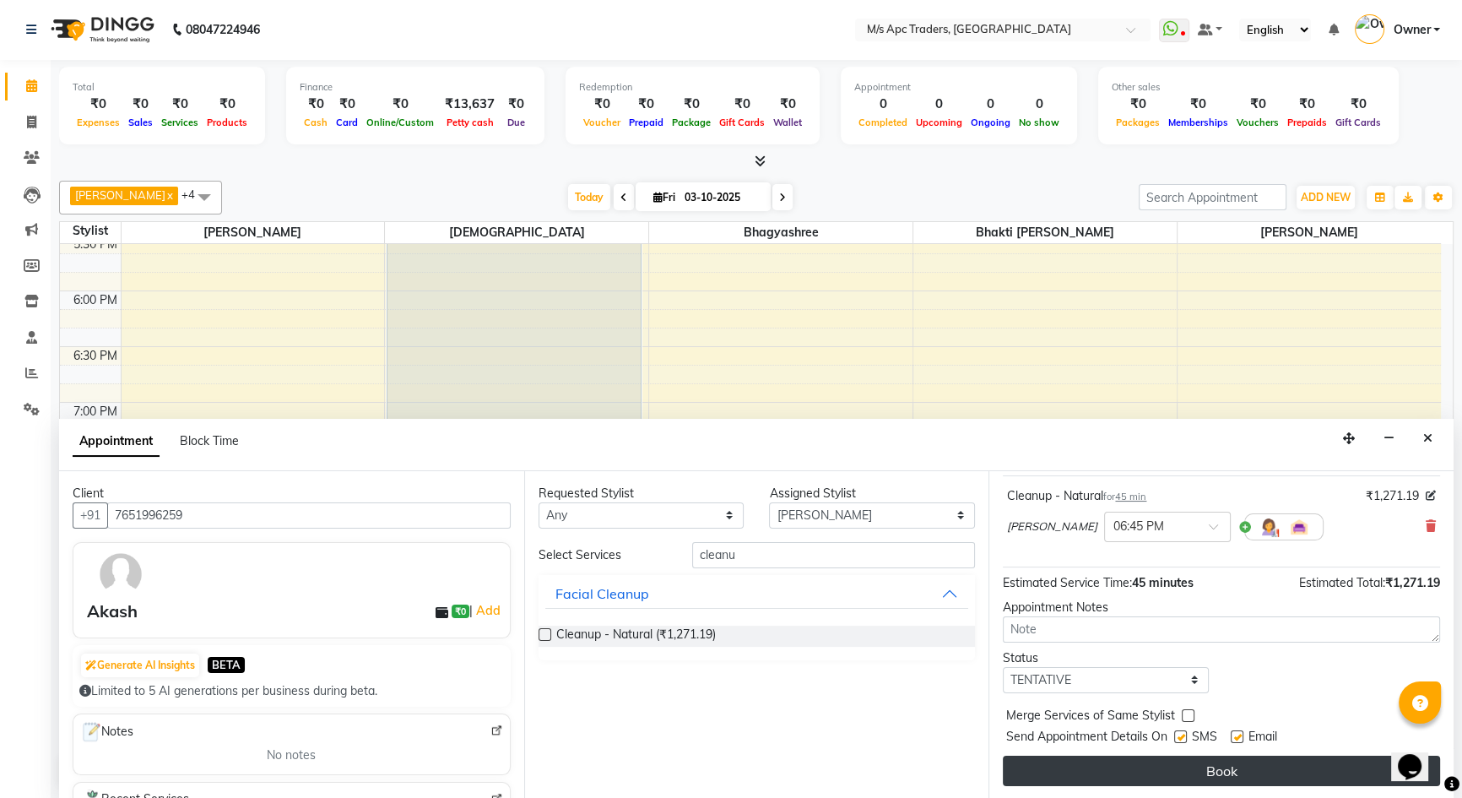
click at [1250, 766] on button "Book" at bounding box center [1221, 771] width 437 height 30
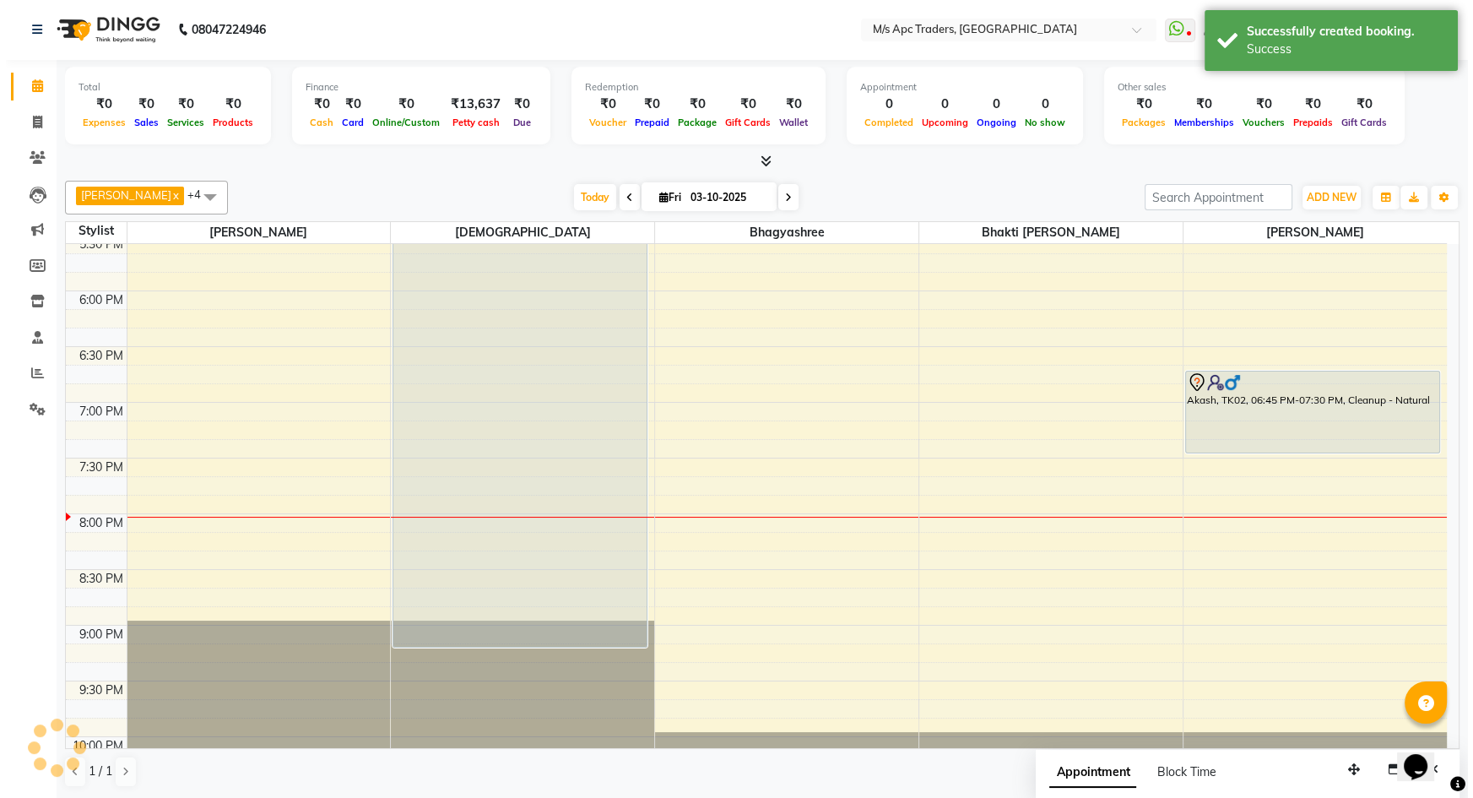
scroll to position [0, 0]
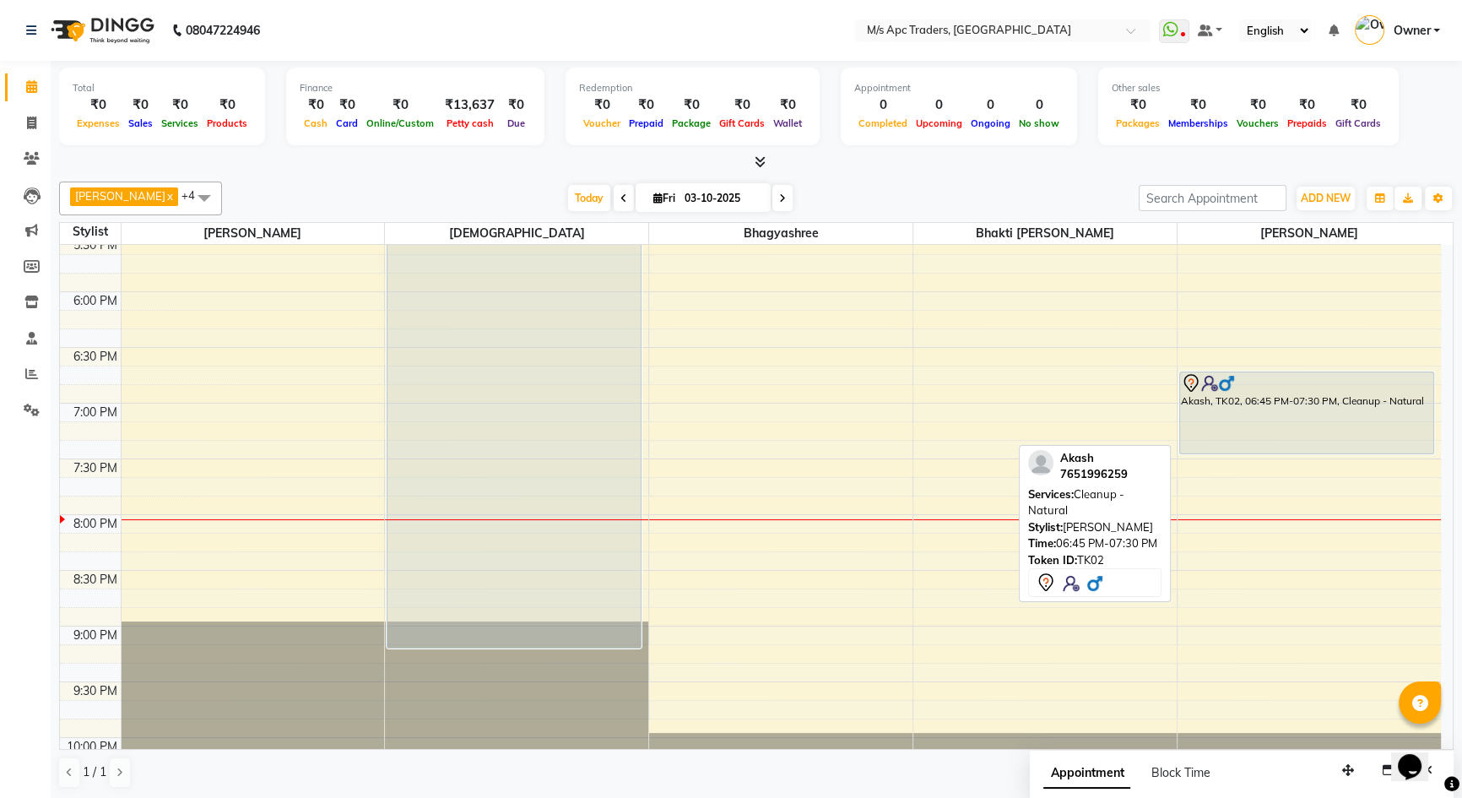
click at [1261, 420] on div "Akash, TK02, 06:45 PM-07:30 PM, Cleanup - Natural" at bounding box center [1307, 412] width 254 height 81
click at [1260, 419] on div "Akash, TK02, 06:45 PM-07:30 PM, Cleanup - Natural" at bounding box center [1307, 412] width 254 height 81
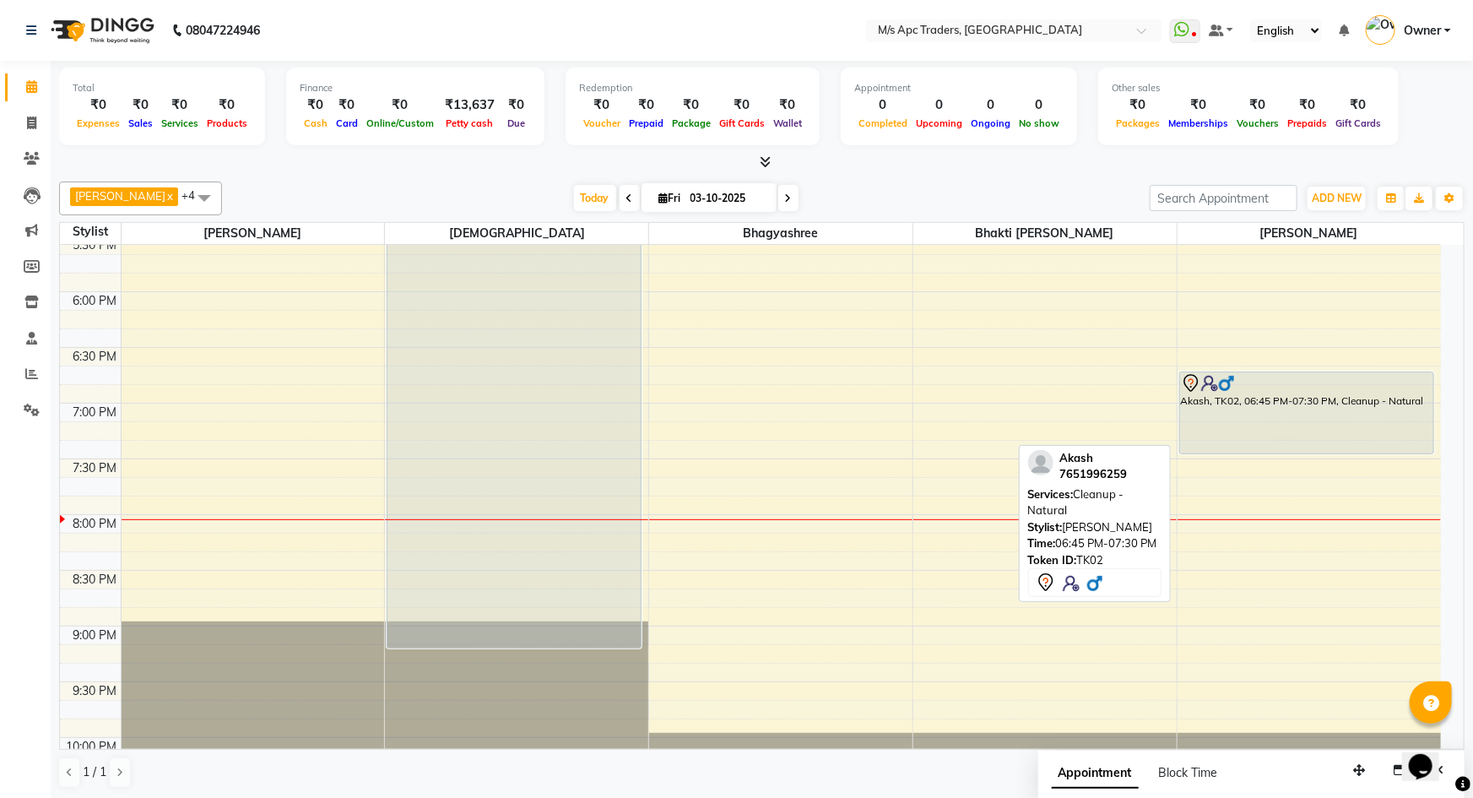
select select "7"
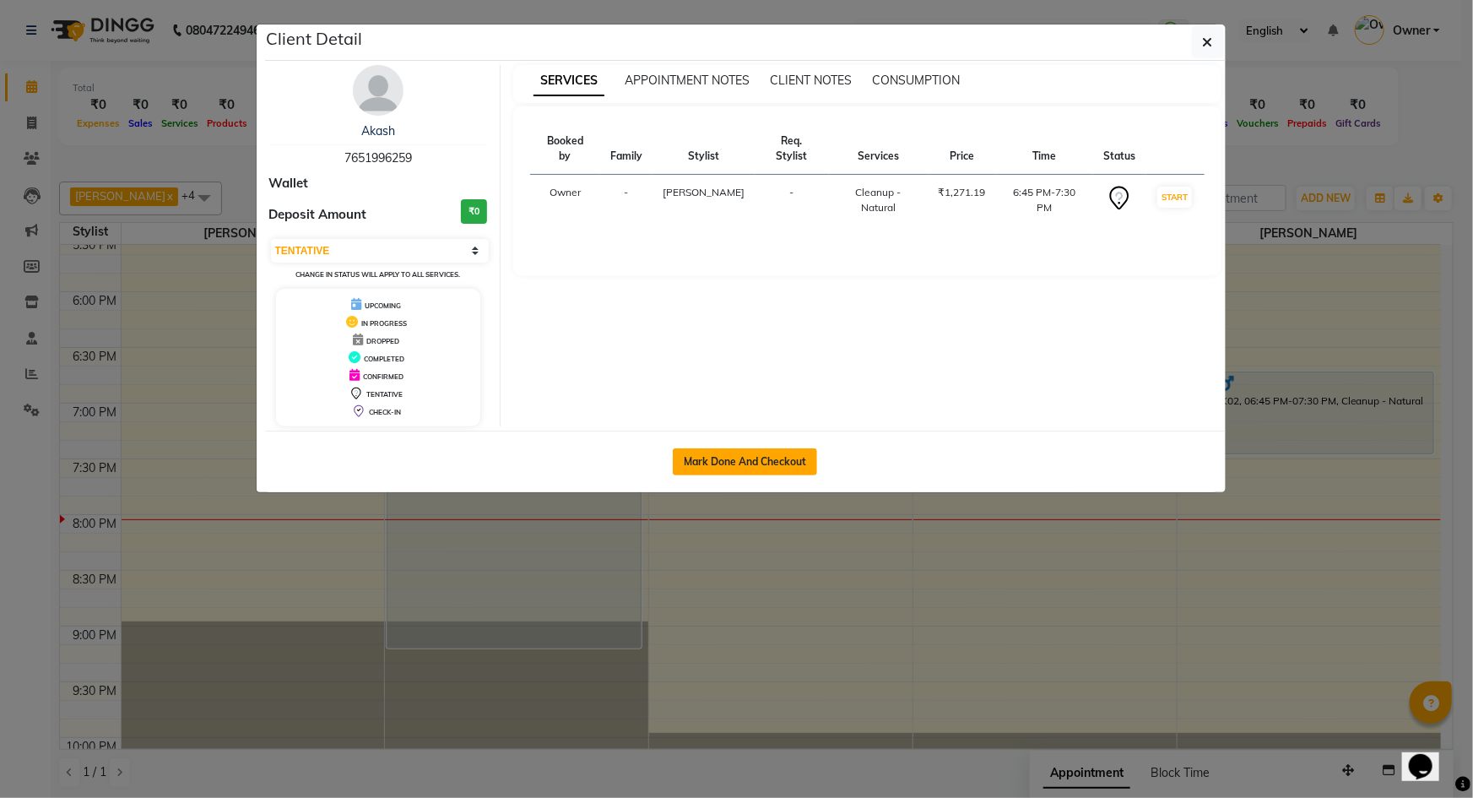
click at [802, 456] on button "Mark Done And Checkout" at bounding box center [745, 461] width 144 height 27
select select "6493"
select select "service"
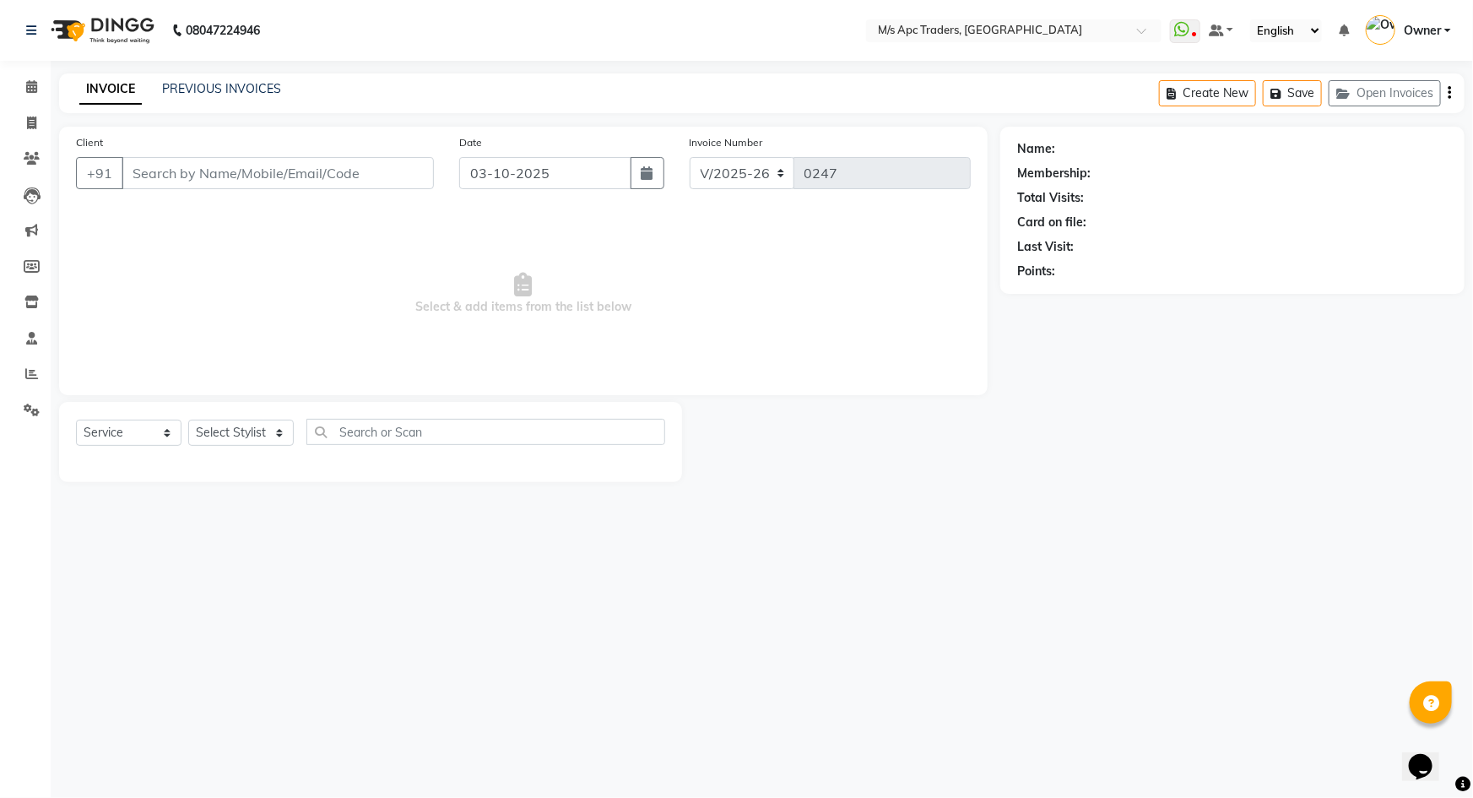
type input "7651996259"
select select "92290"
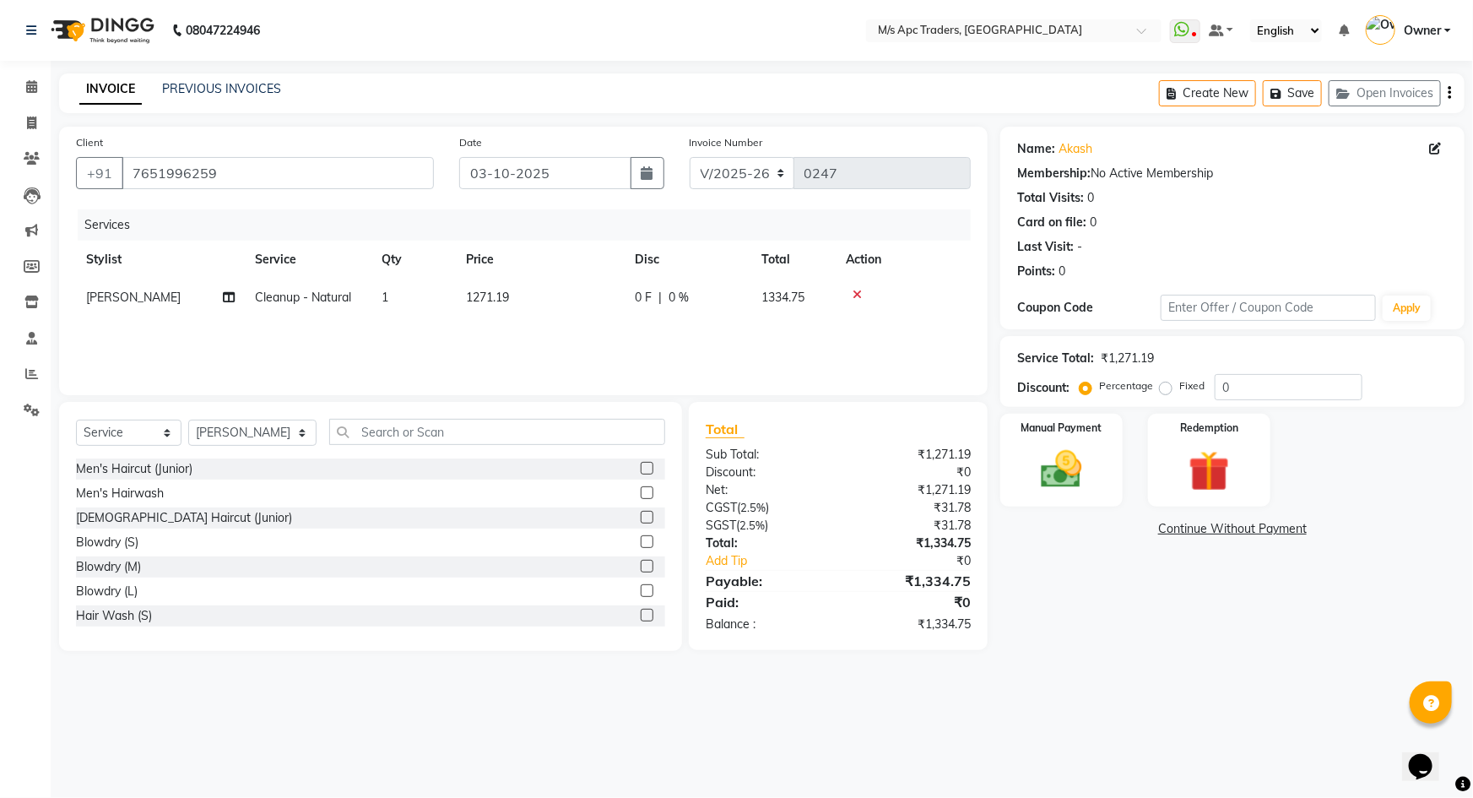
click at [684, 296] on span "0 %" at bounding box center [679, 298] width 20 height 18
select select "92290"
click at [783, 303] on input "0" at bounding box center [787, 302] width 51 height 26
type input "20"
click at [936, 263] on th "Action" at bounding box center [903, 260] width 135 height 38
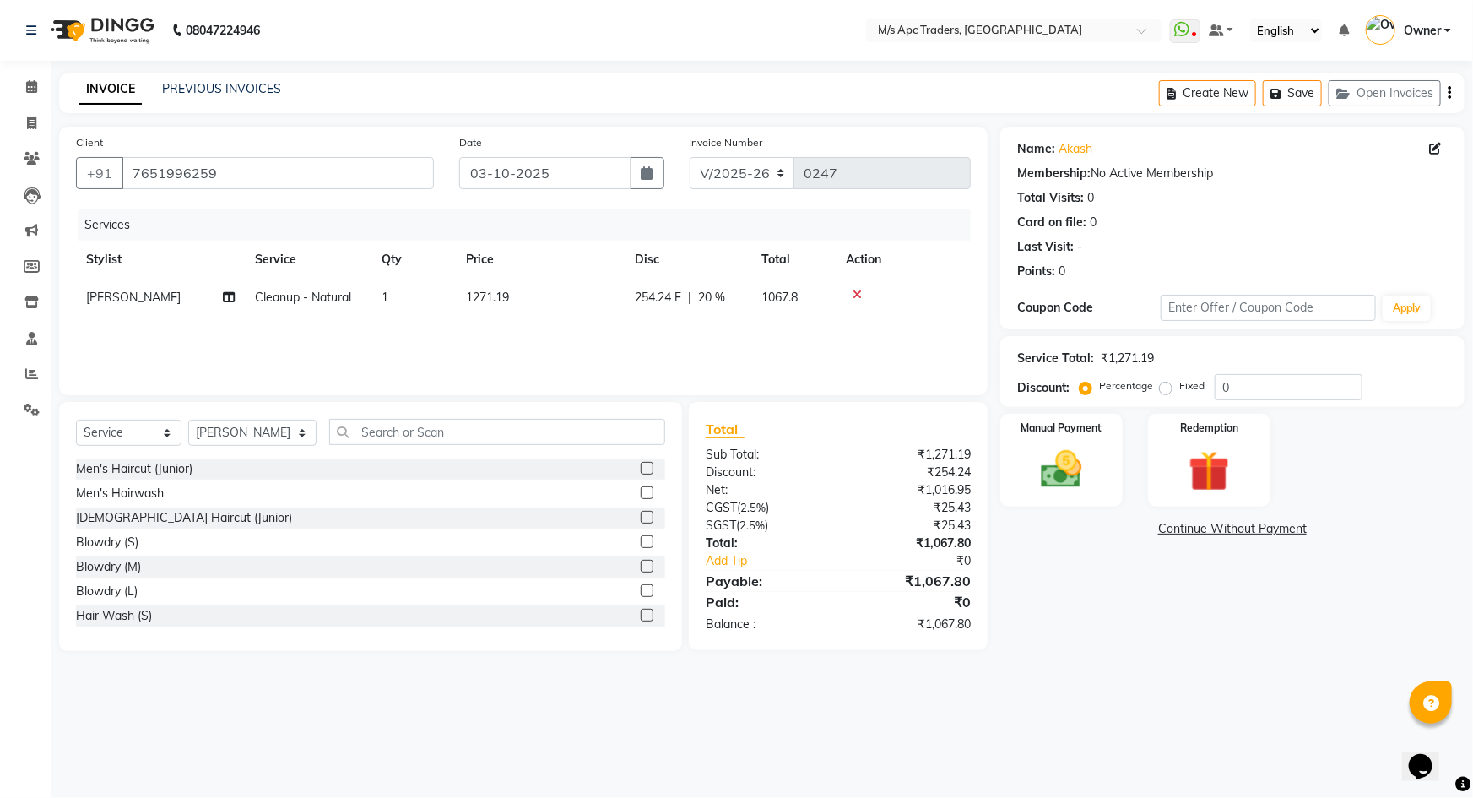
click at [723, 297] on span "20 %" at bounding box center [711, 298] width 27 height 18
select select "92290"
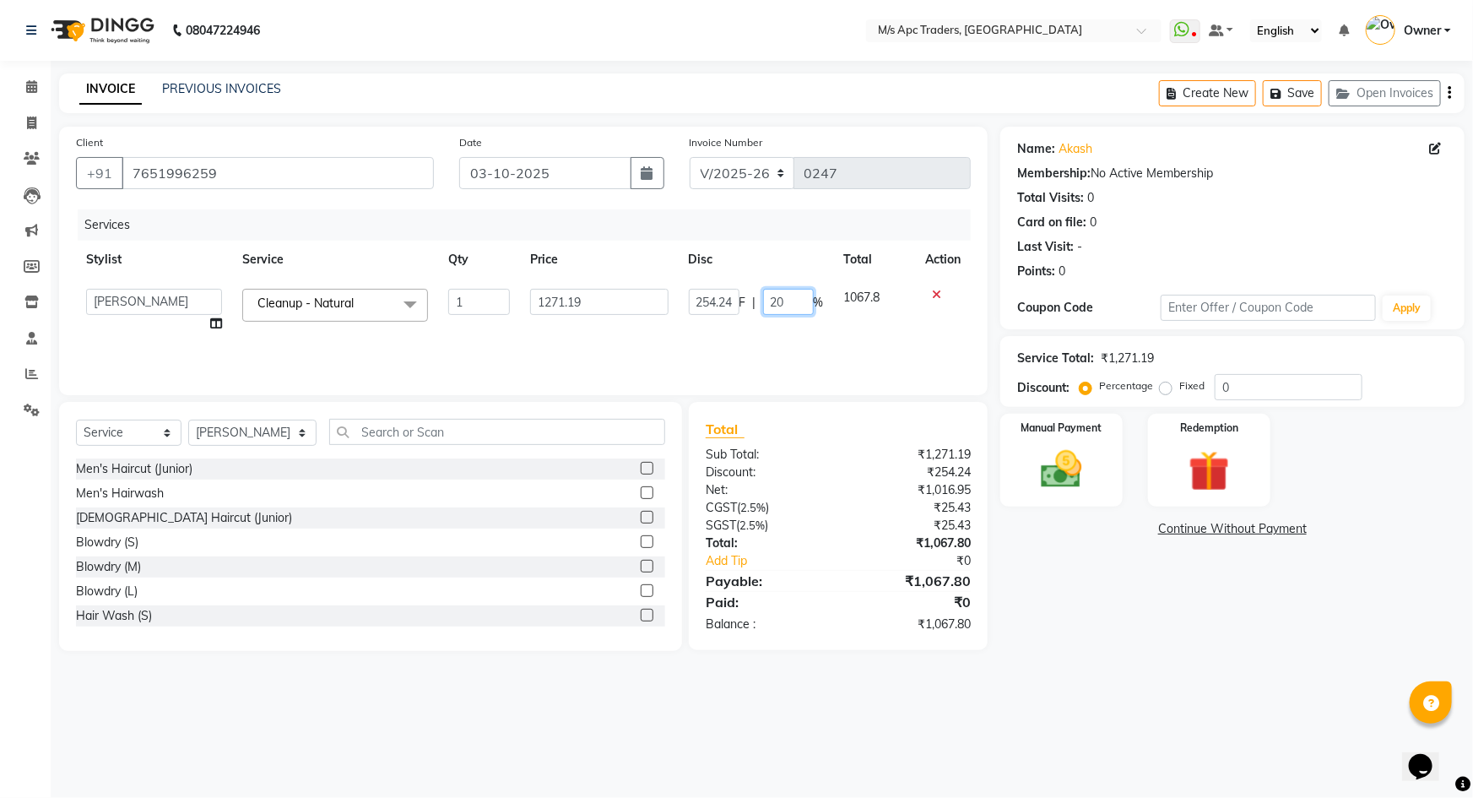
click at [803, 307] on input "20" at bounding box center [788, 302] width 51 height 26
type input "22"
click at [937, 263] on th "Action" at bounding box center [943, 260] width 56 height 38
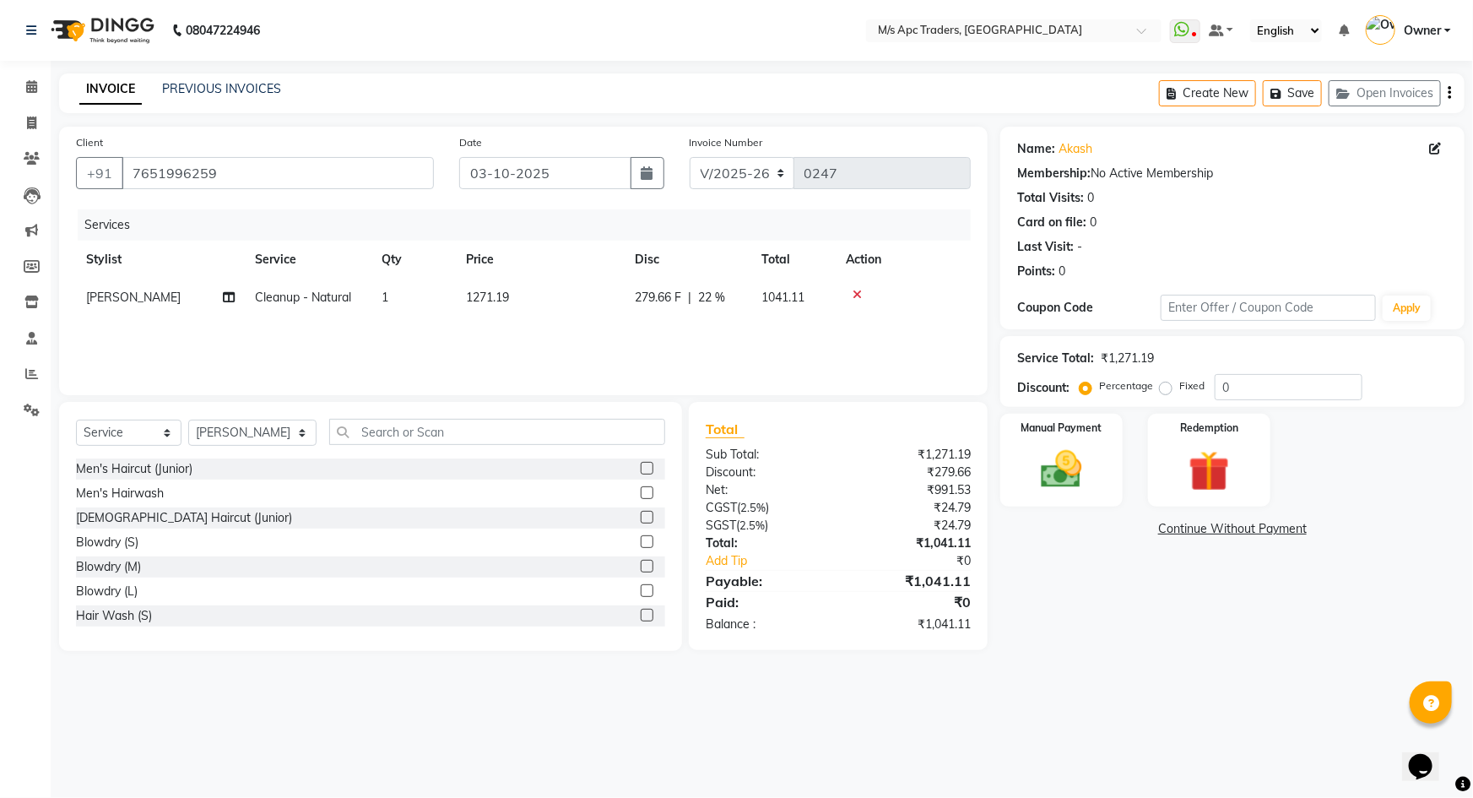
click at [720, 301] on span "22 %" at bounding box center [711, 298] width 27 height 18
select select "92290"
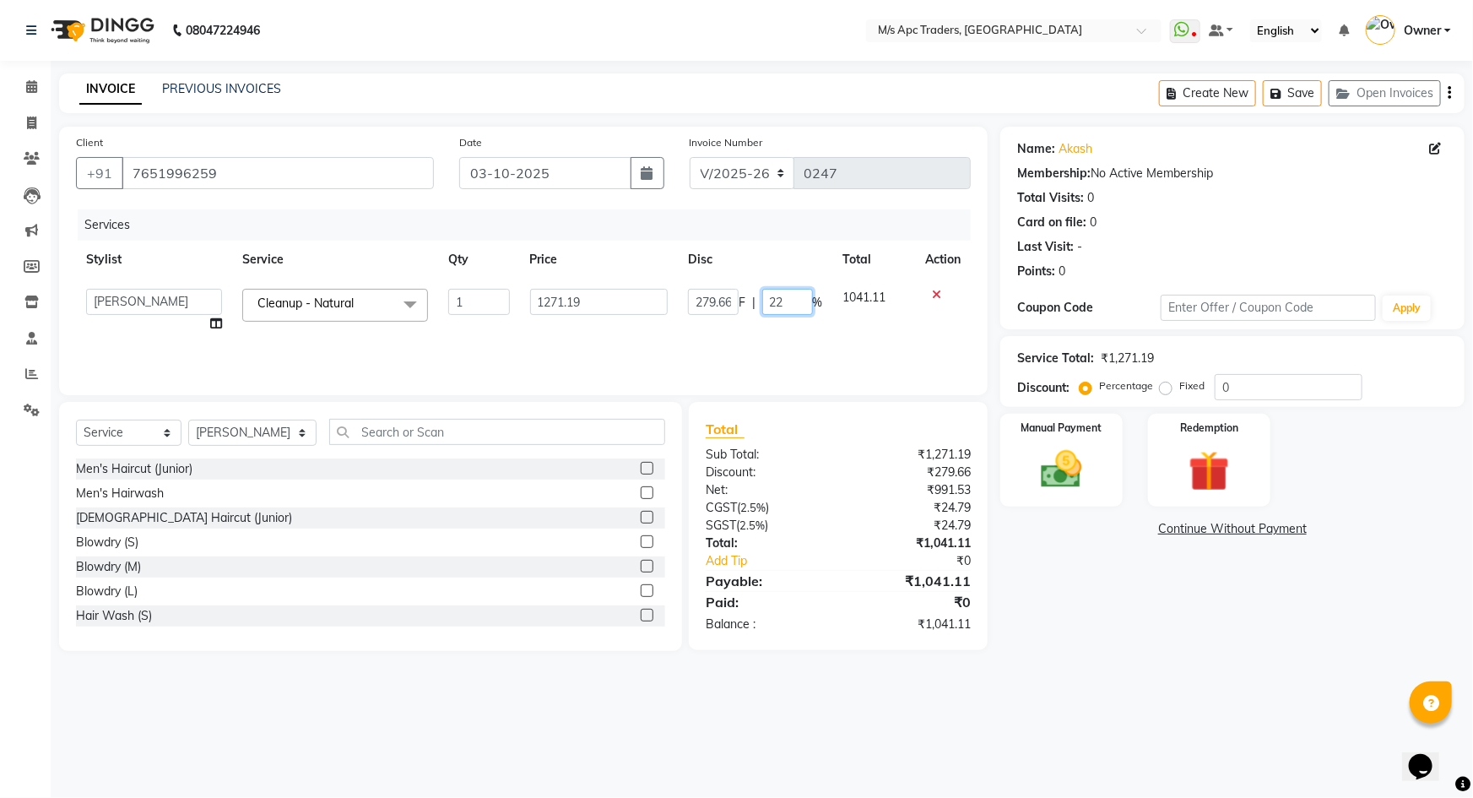
click at [784, 301] on input "22" at bounding box center [787, 302] width 51 height 26
type input "23"
click at [952, 260] on th "Action" at bounding box center [943, 260] width 56 height 38
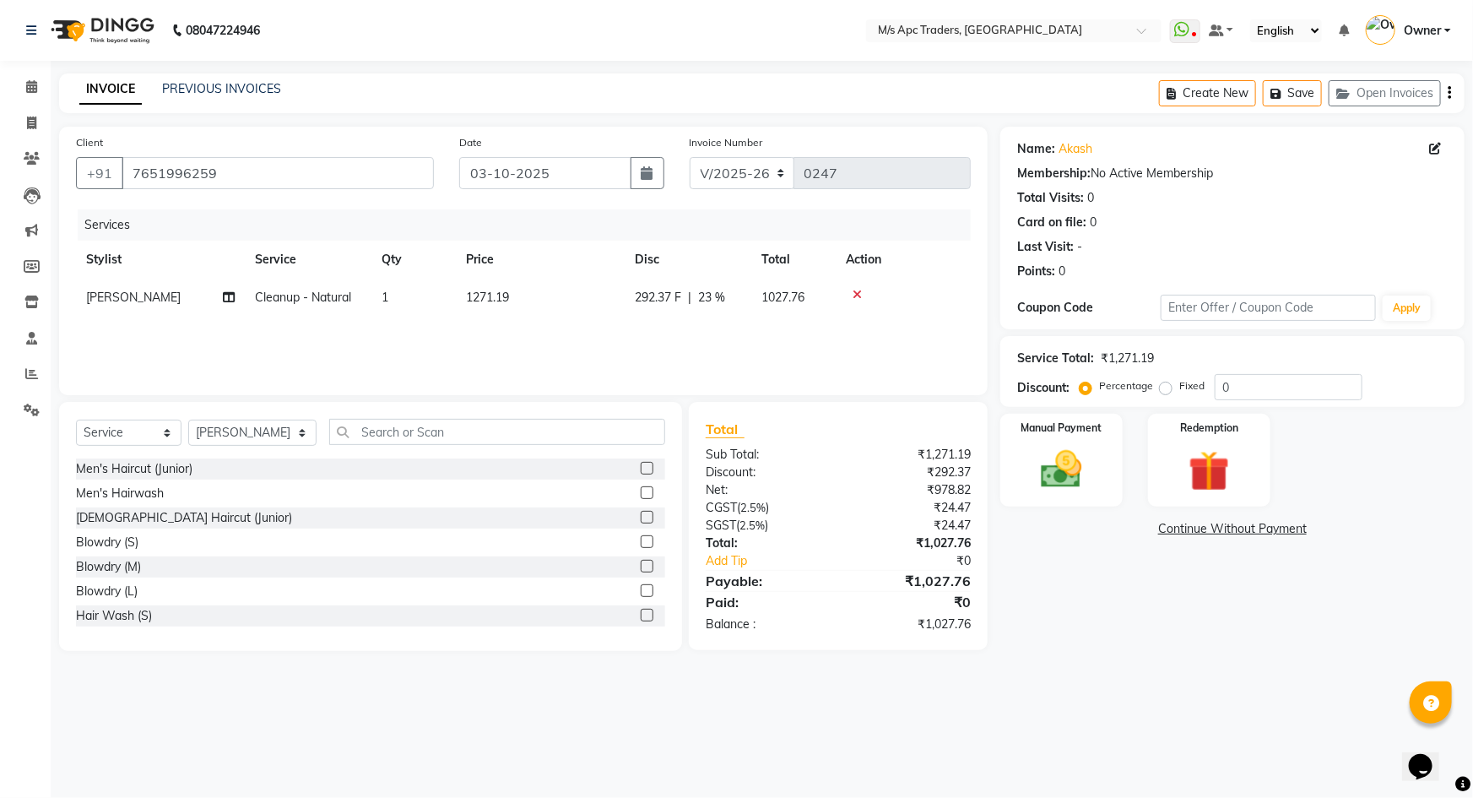
click at [788, 299] on span "1027.76" at bounding box center [783, 297] width 43 height 15
select select "92290"
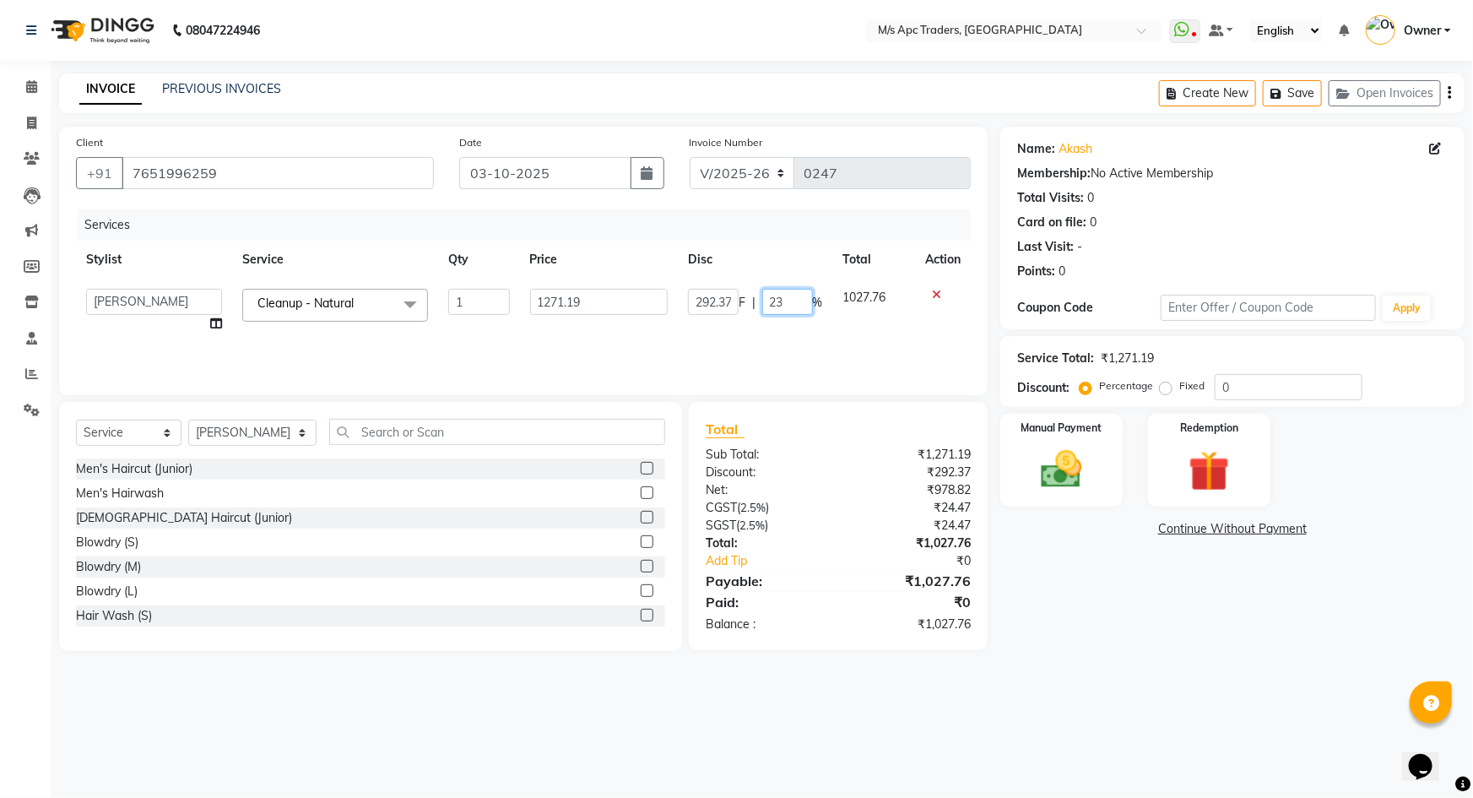
click at [780, 298] on input "23" at bounding box center [787, 302] width 51 height 26
type input "25"
click at [929, 260] on th "Action" at bounding box center [943, 260] width 56 height 38
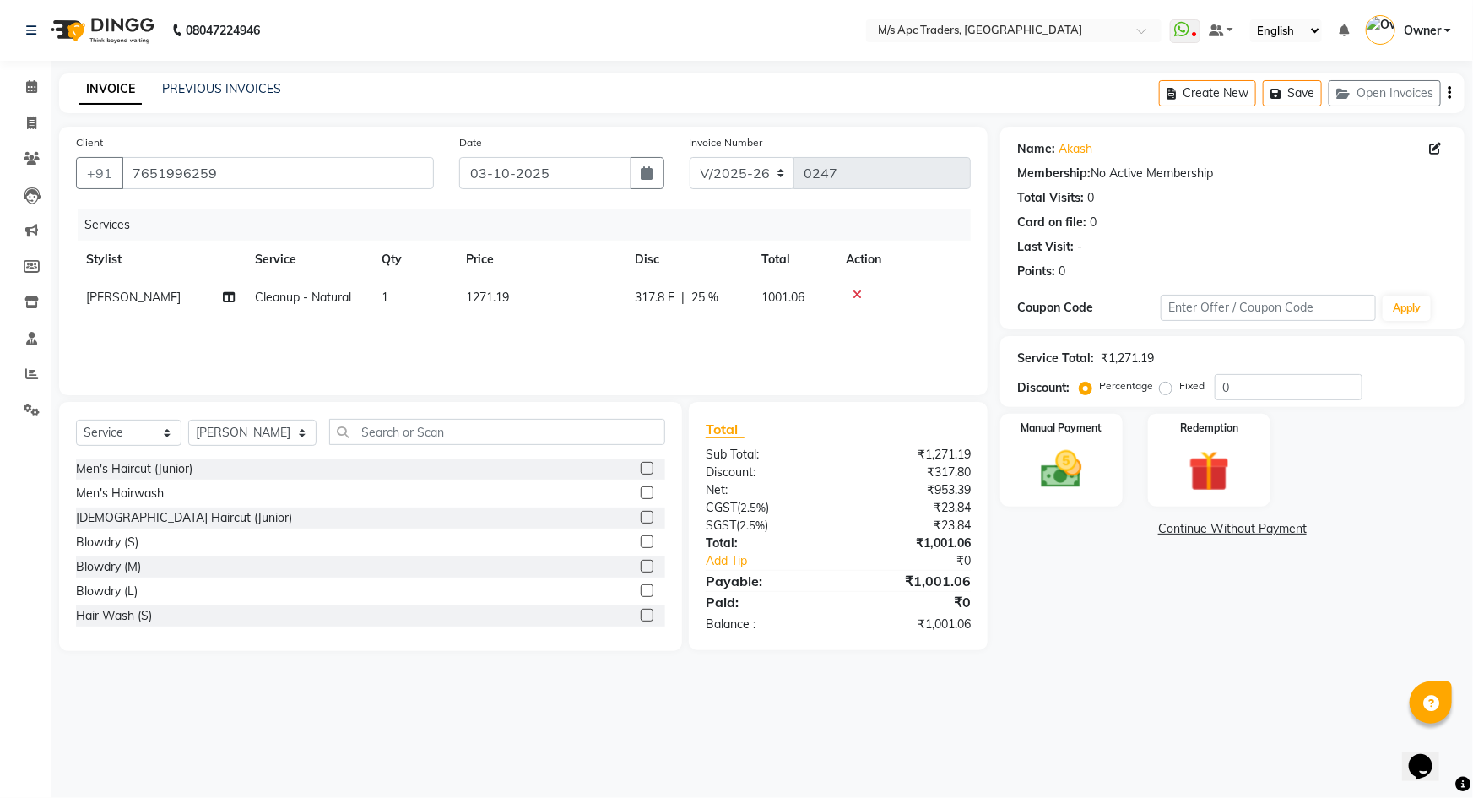
click at [717, 297] on span "25 %" at bounding box center [705, 298] width 27 height 18
select select "92290"
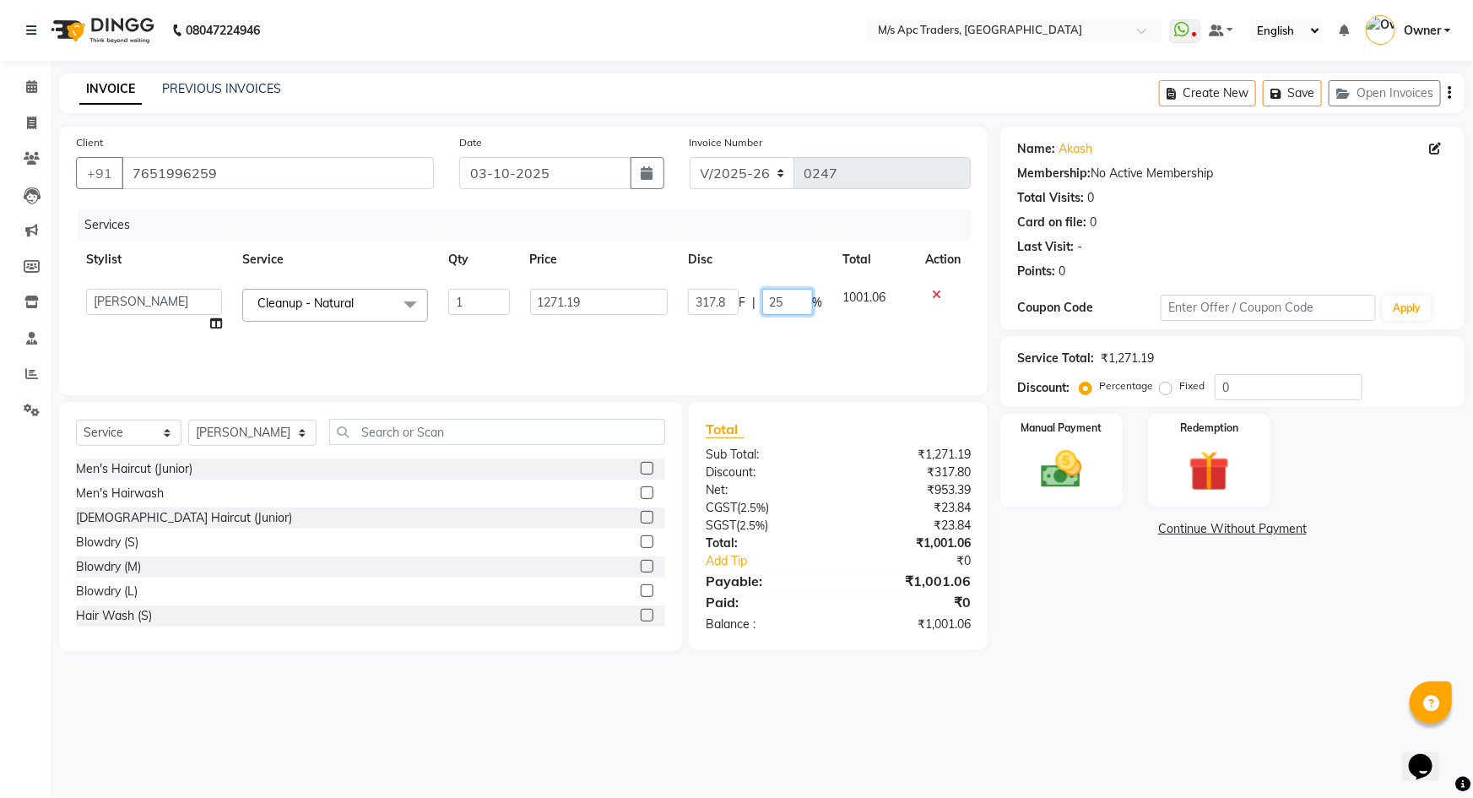
click at [790, 296] on input "25" at bounding box center [787, 302] width 51 height 26
type input "26"
click at [929, 258] on th "Action" at bounding box center [943, 260] width 56 height 38
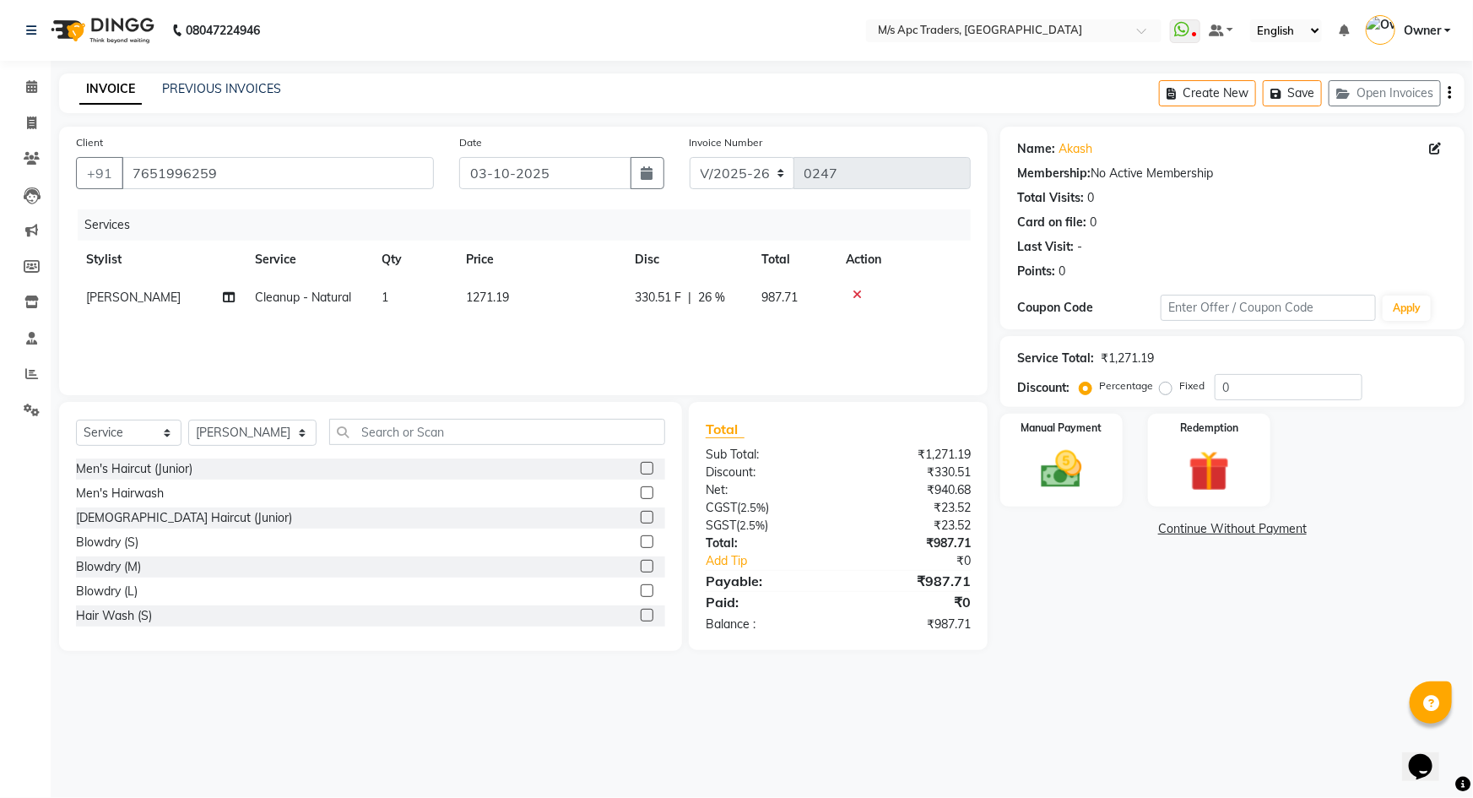
click at [720, 290] on span "26 %" at bounding box center [711, 298] width 27 height 18
select select "92290"
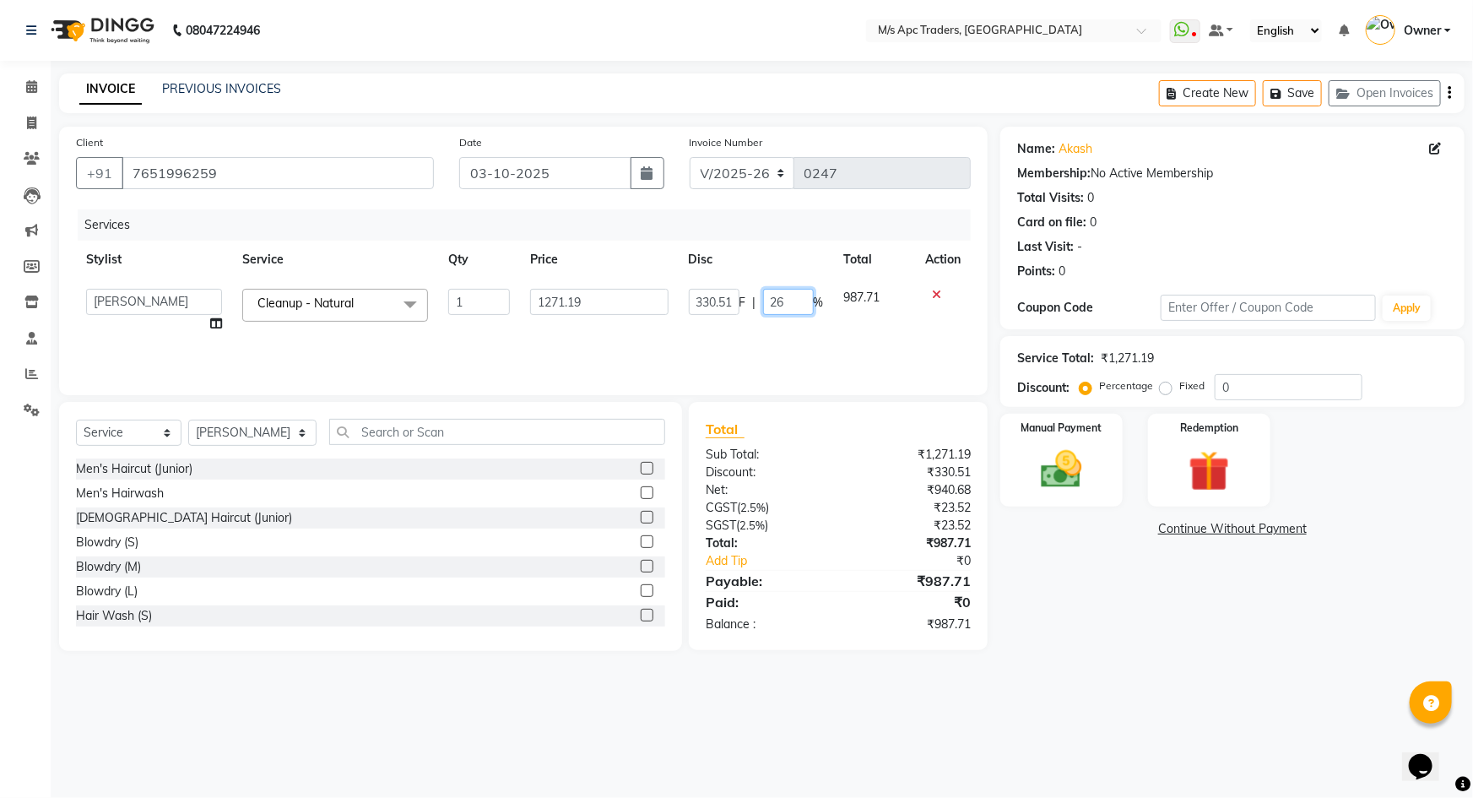
click at [794, 304] on input "26" at bounding box center [788, 302] width 51 height 26
type input "25.2"
click at [932, 260] on th "Action" at bounding box center [903, 260] width 135 height 38
click at [726, 290] on span "25.2 %" at bounding box center [716, 298] width 36 height 18
select select "92290"
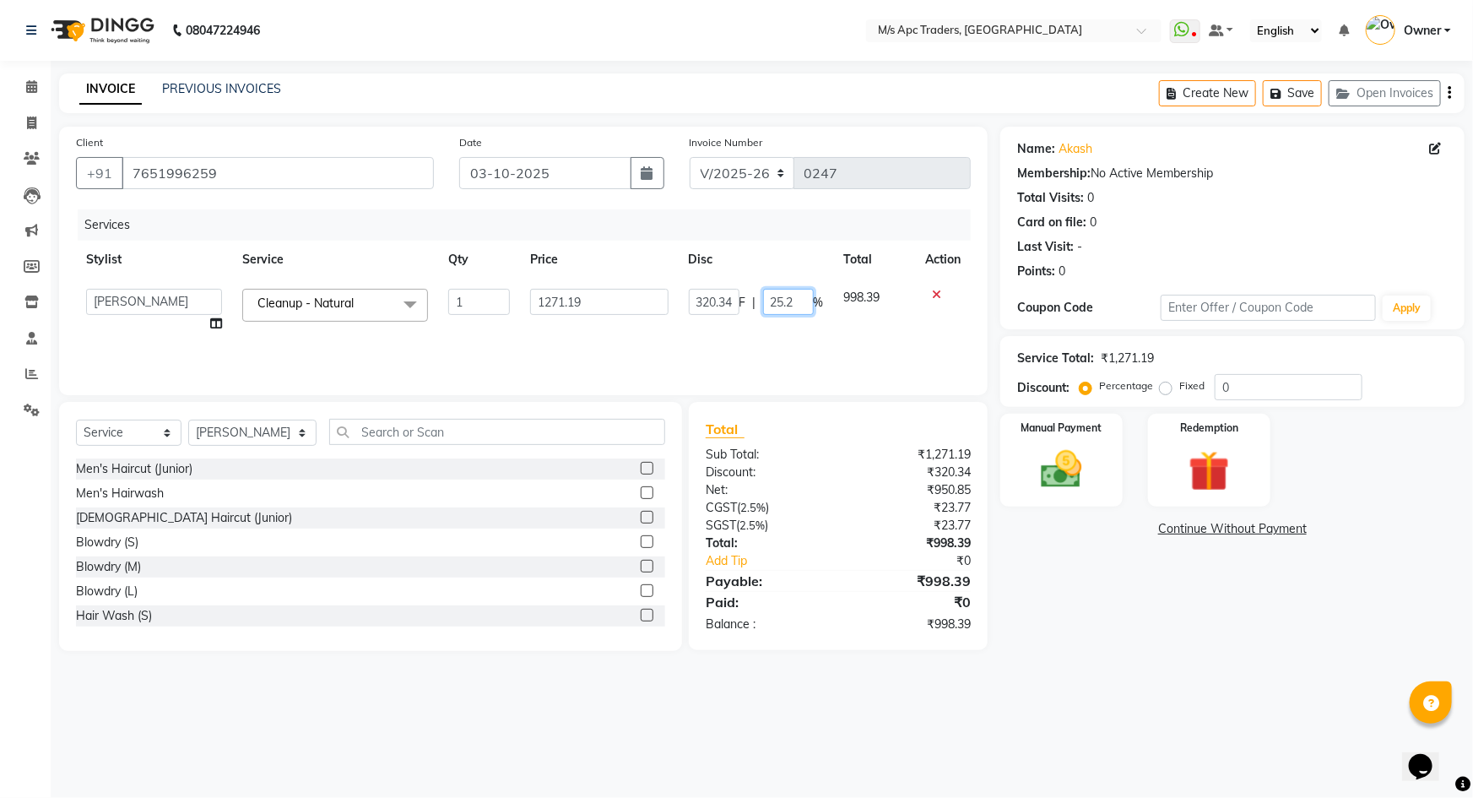
click at [791, 304] on input "25.2" at bounding box center [788, 302] width 51 height 26
type input "25.1"
click at [937, 263] on th "Action" at bounding box center [943, 260] width 56 height 38
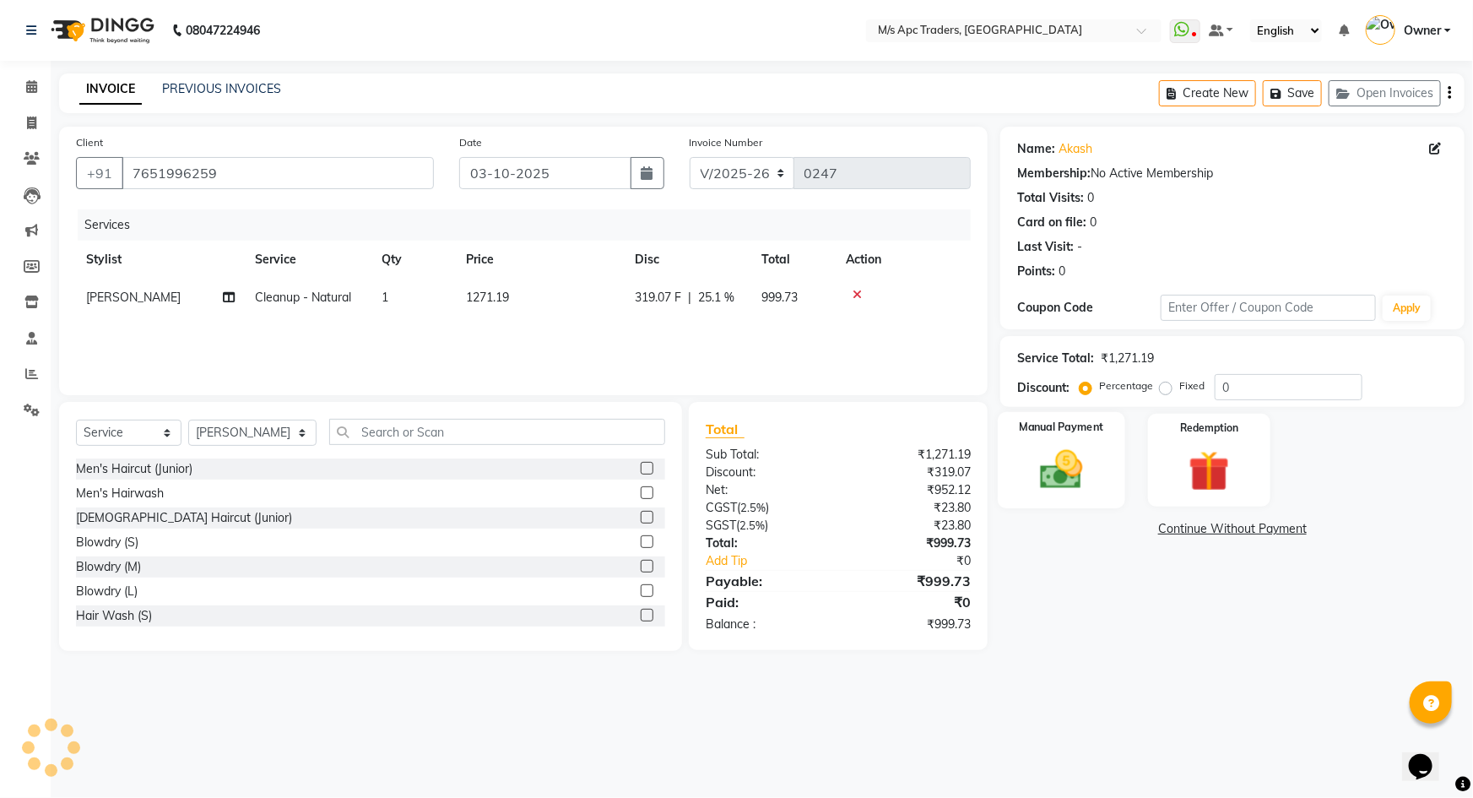
click at [1061, 479] on img at bounding box center [1062, 469] width 69 height 49
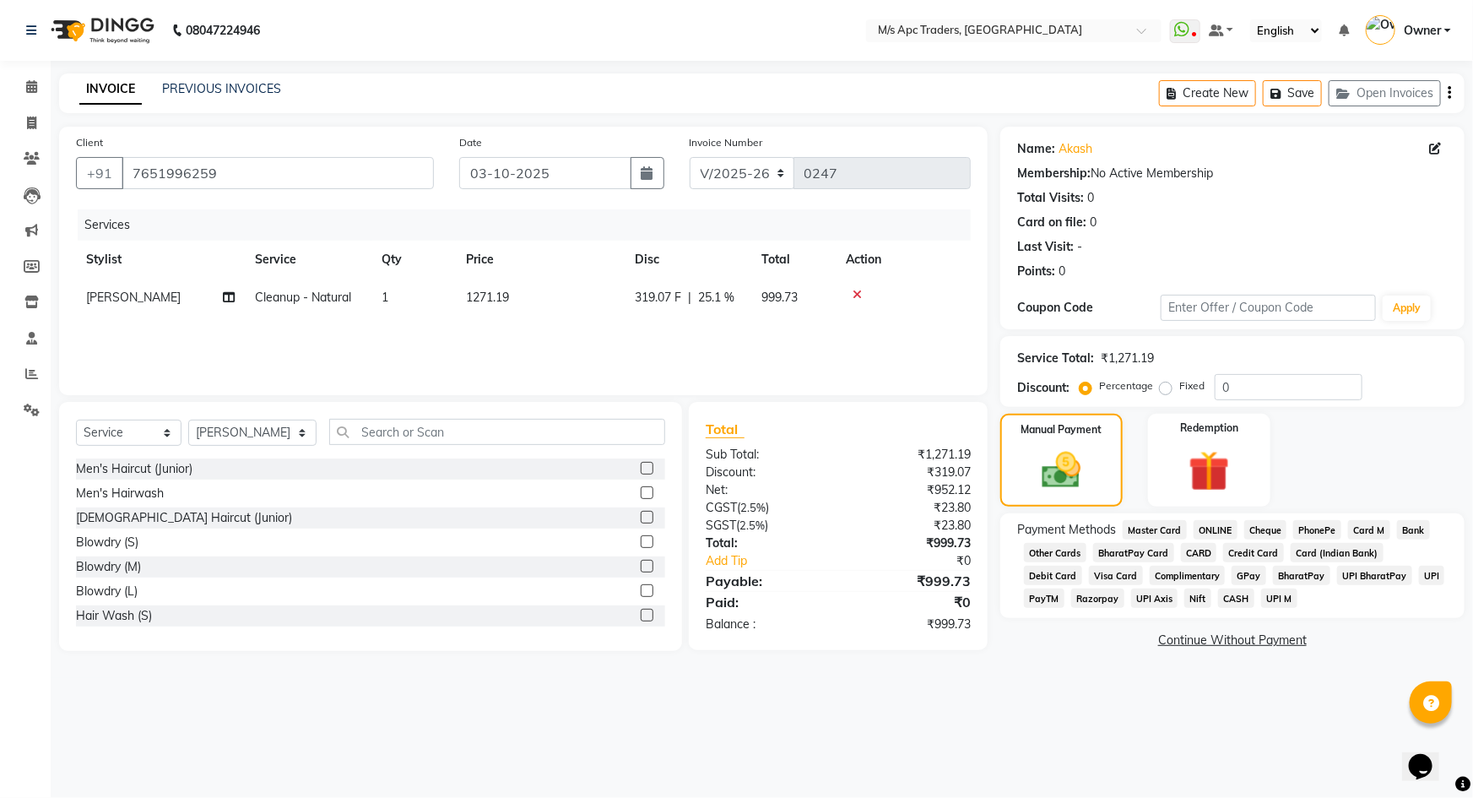
click at [1232, 575] on span "GPay" at bounding box center [1249, 575] width 35 height 19
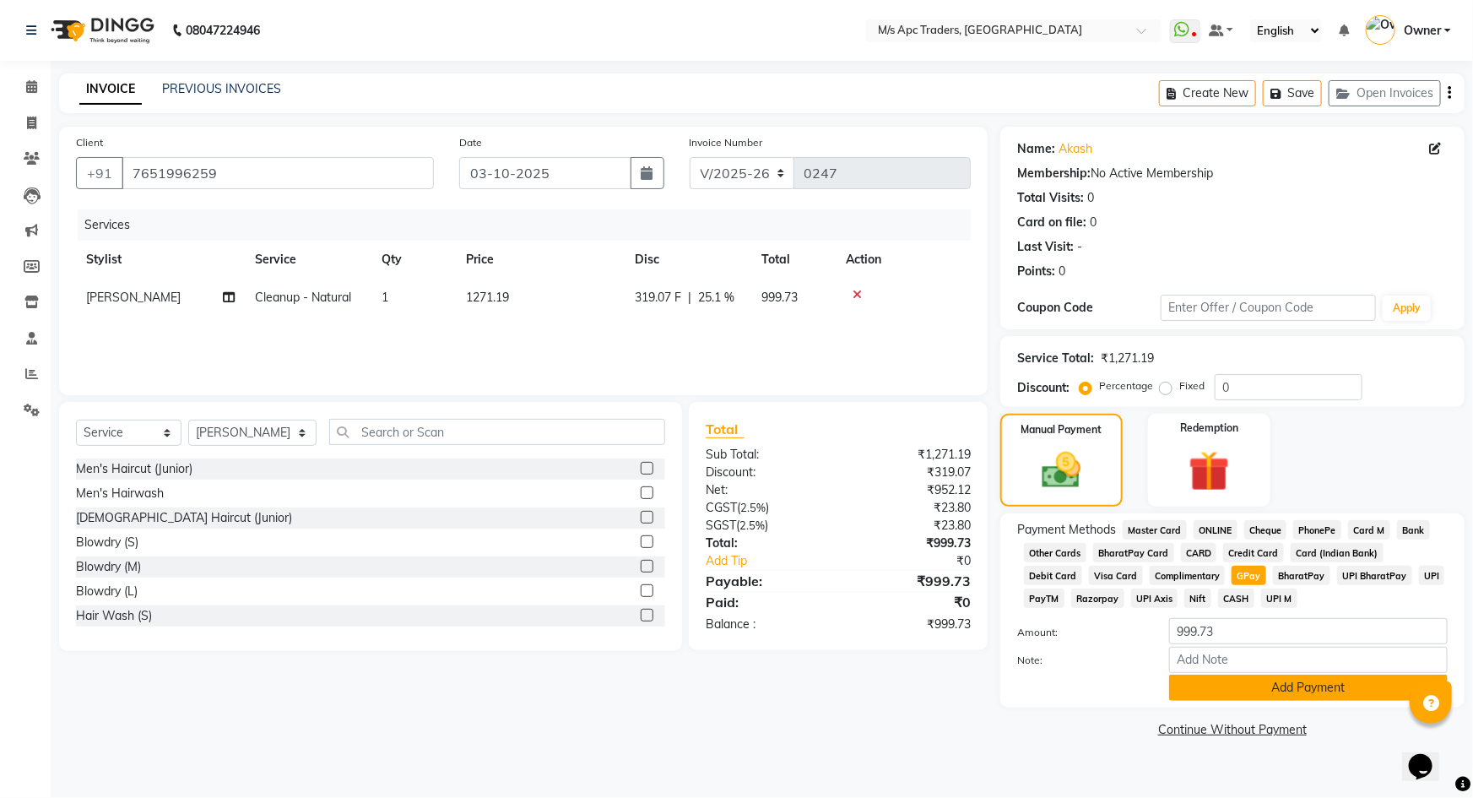
click at [1270, 686] on button "Add Payment" at bounding box center [1308, 688] width 279 height 26
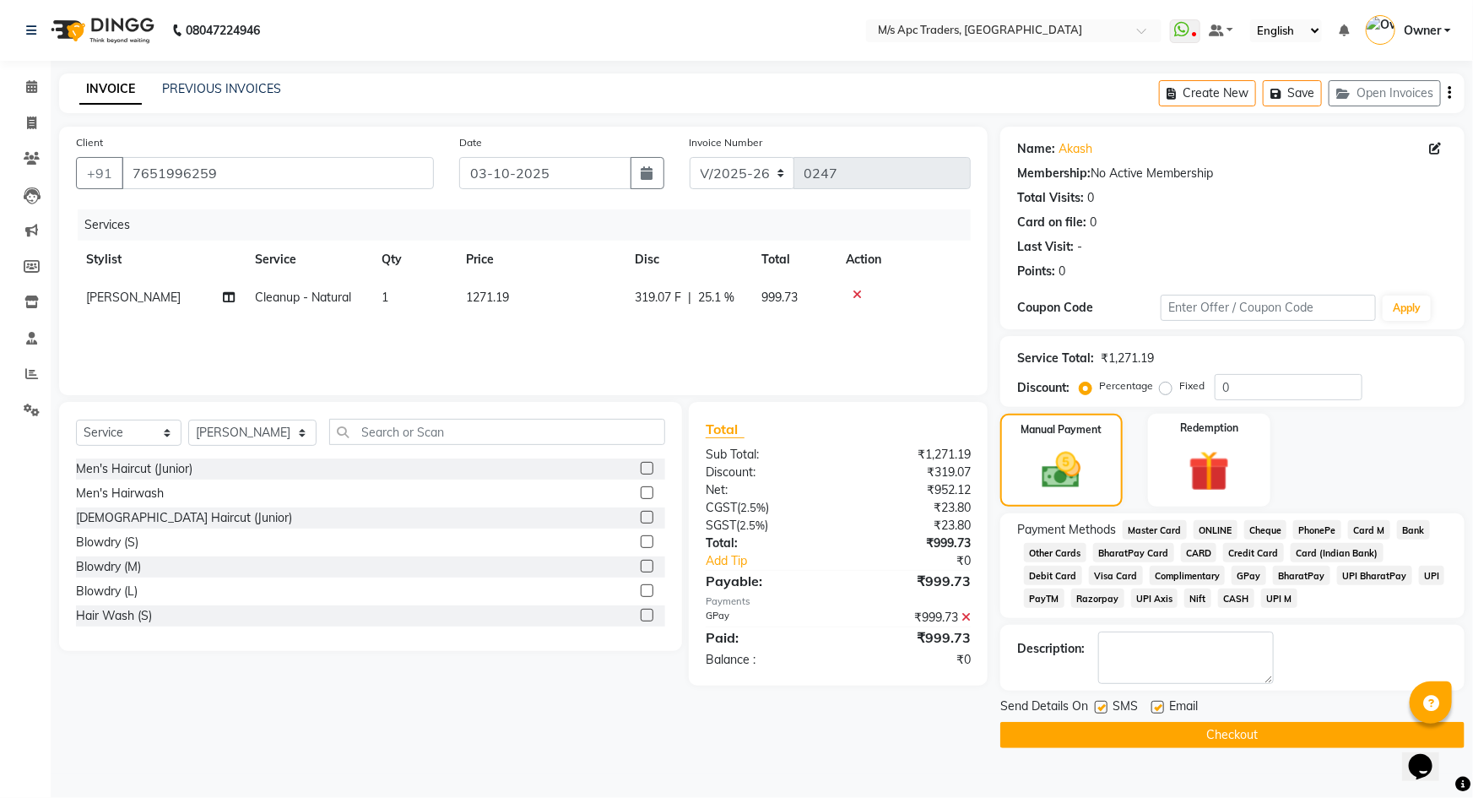
click at [1278, 730] on button "Checkout" at bounding box center [1233, 735] width 464 height 26
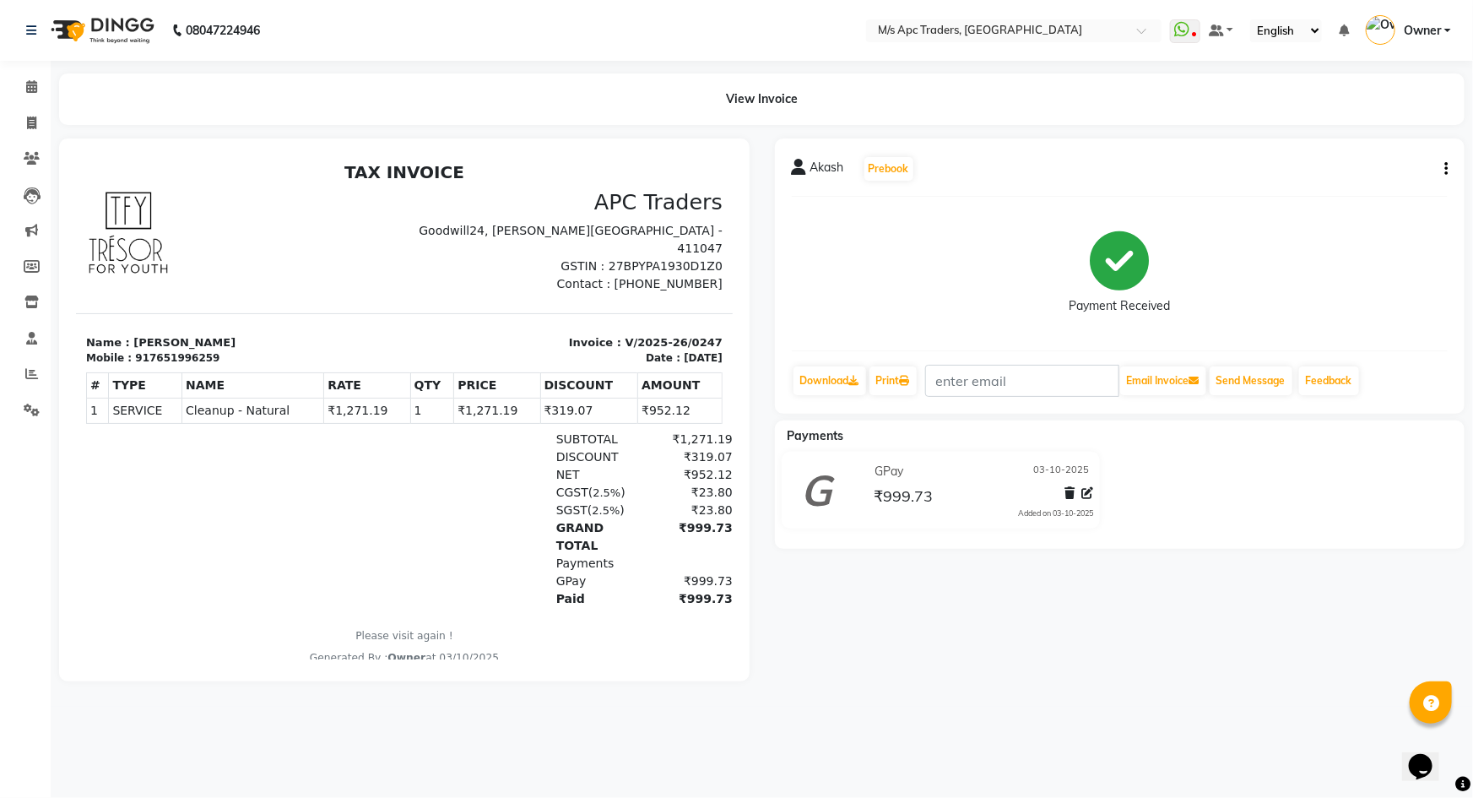
click at [1462, 393] on div "Akash Prebook Payment Received Download Print Email Invoice Send Message Feedba…" at bounding box center [1120, 409] width 716 height 543
click at [34, 90] on icon at bounding box center [31, 86] width 11 height 13
